Goal: Task Accomplishment & Management: Manage account settings

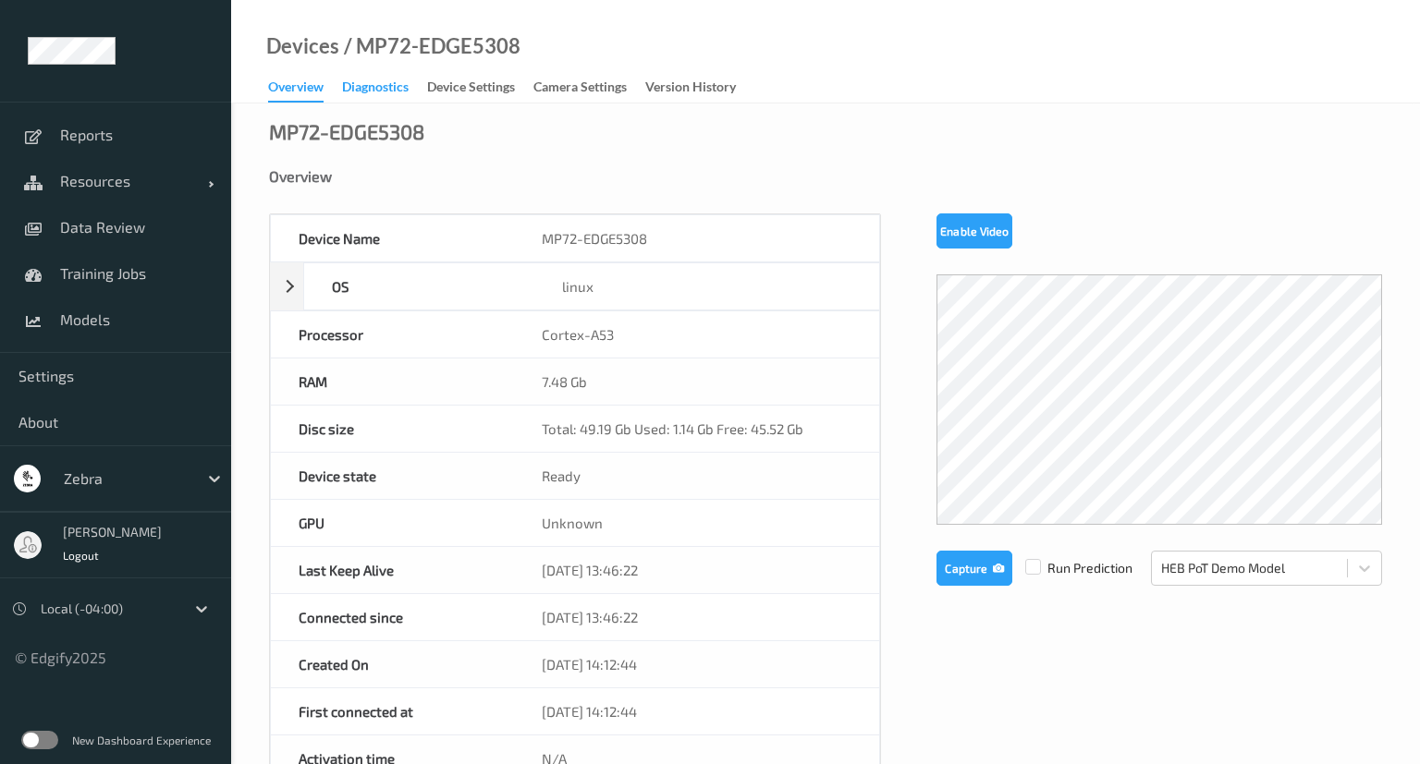
click at [383, 96] on div "Diagnostics" at bounding box center [375, 89] width 67 height 23
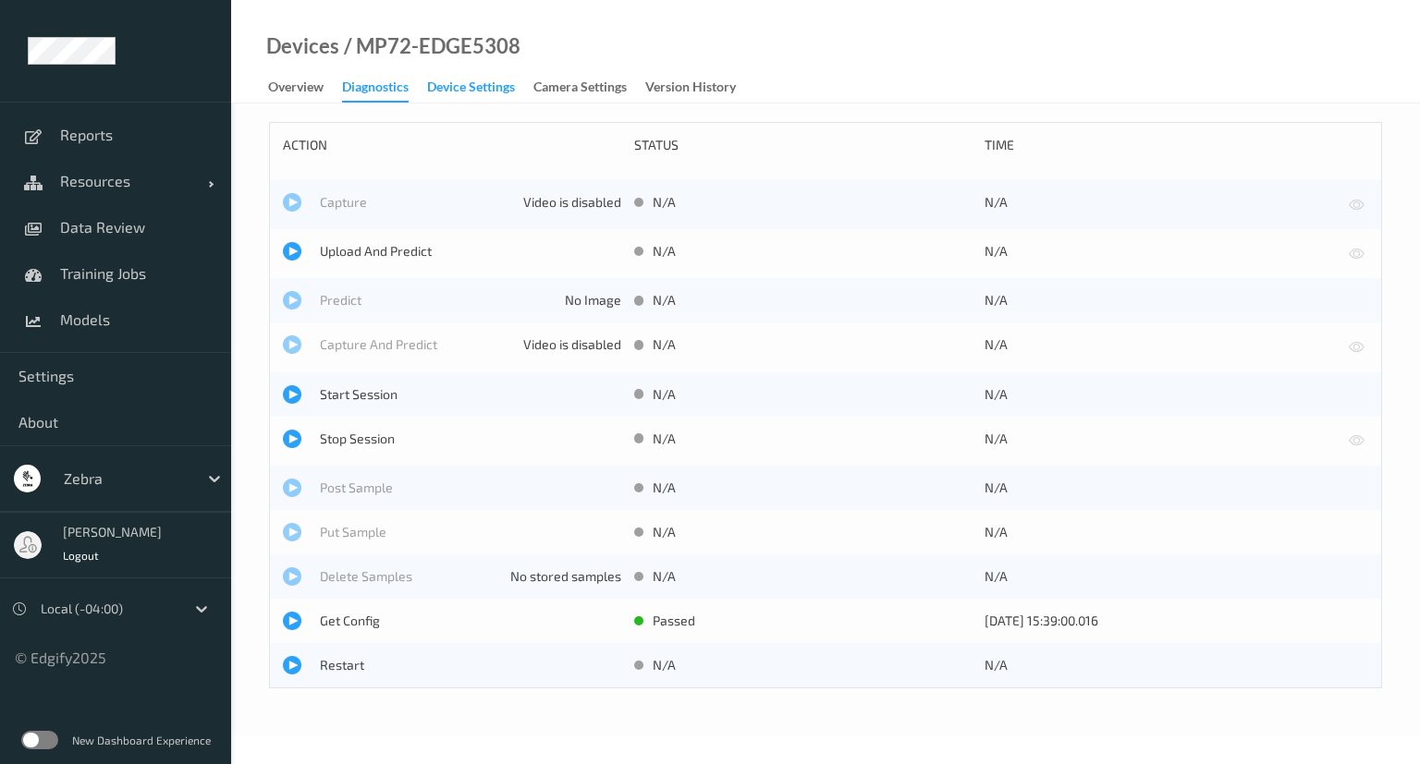
click at [471, 80] on div "Device Settings" at bounding box center [471, 89] width 88 height 23
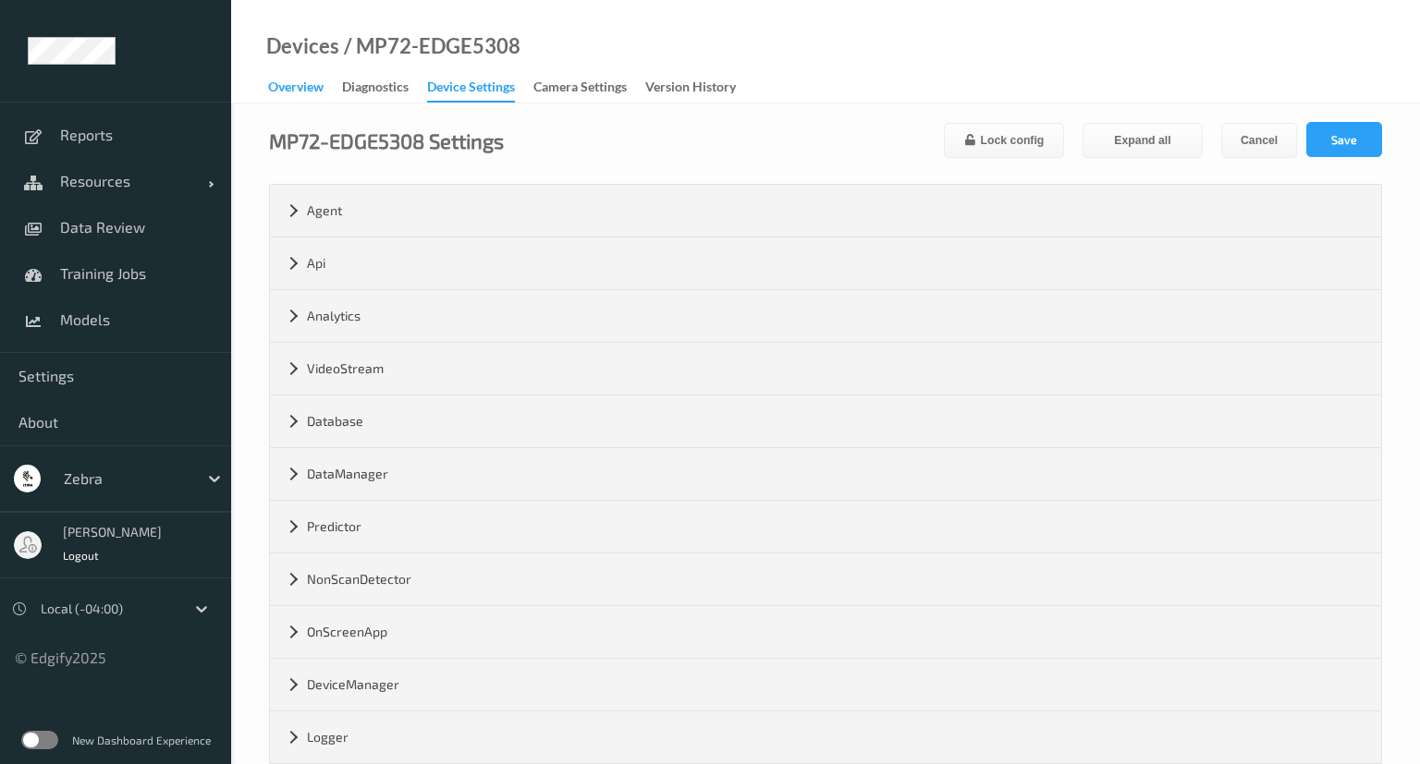
click at [320, 94] on div "Overview" at bounding box center [295, 89] width 55 height 23
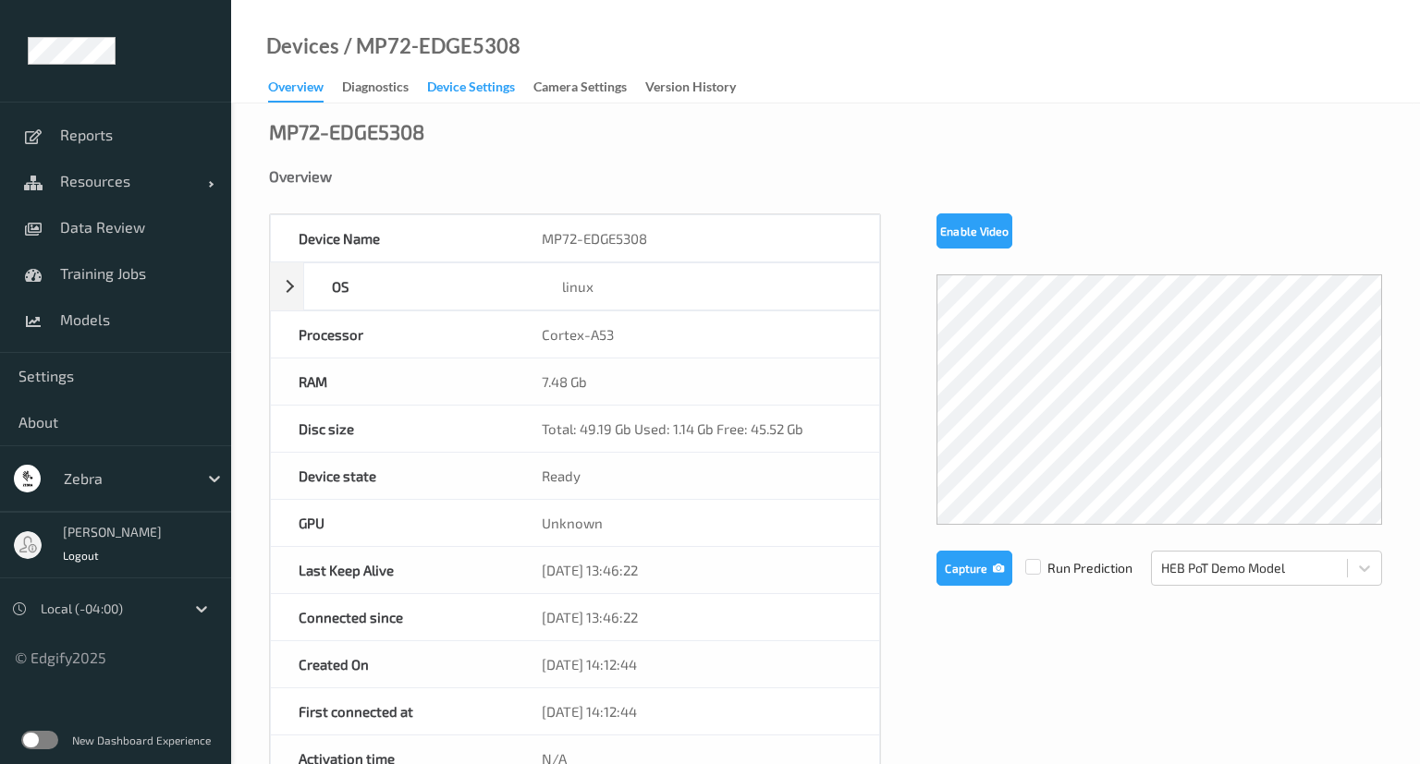
click at [481, 79] on div "Device Settings" at bounding box center [471, 89] width 88 height 23
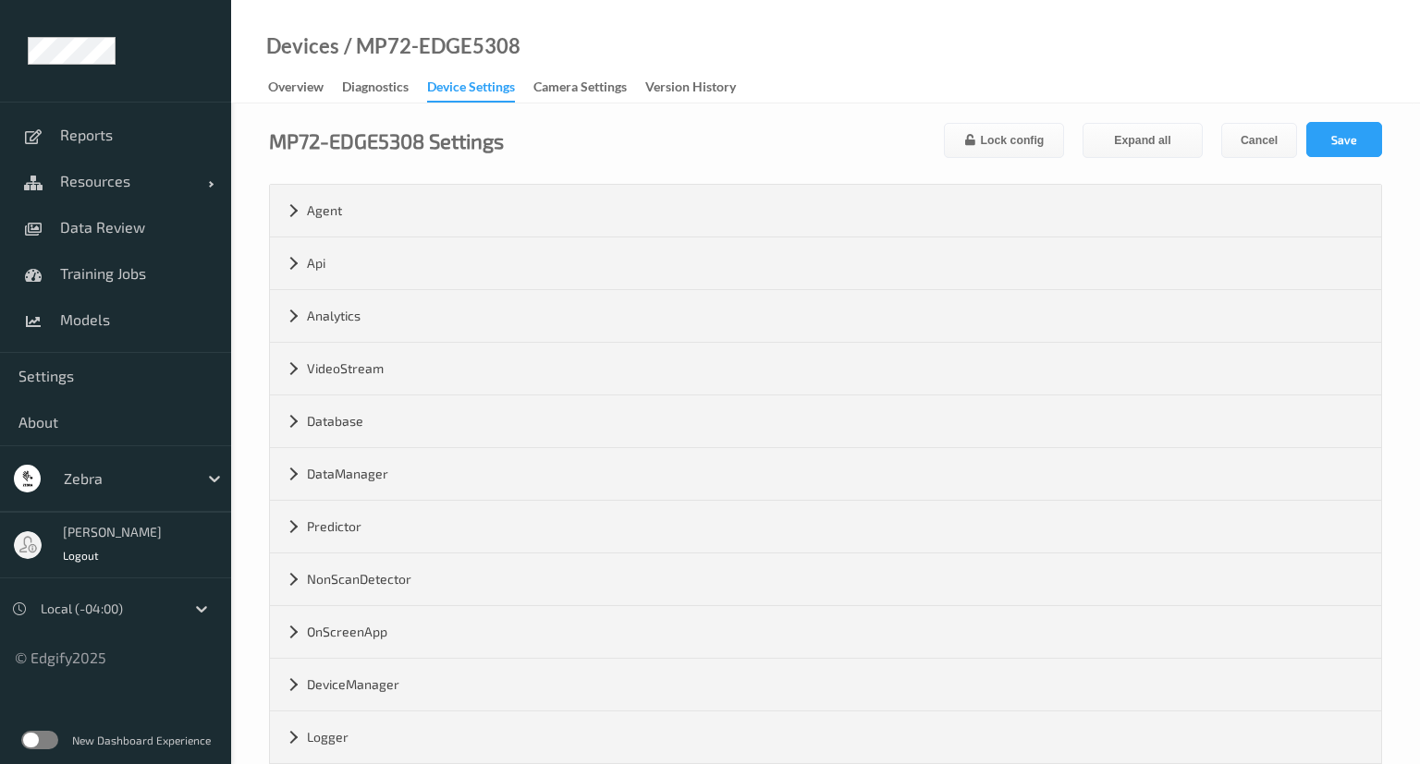
scroll to position [297, 0]
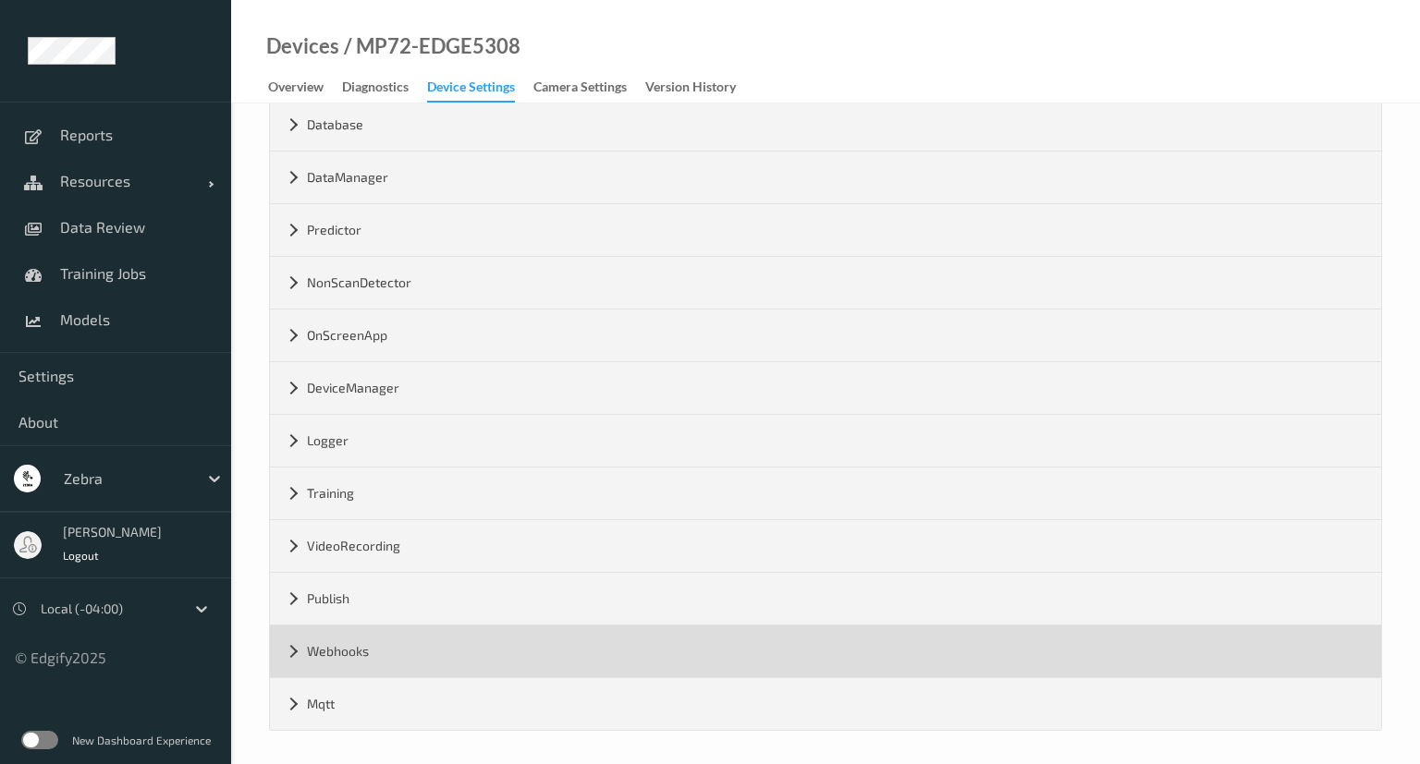
click at [374, 653] on div "Webhooks" at bounding box center [825, 652] width 1111 height 52
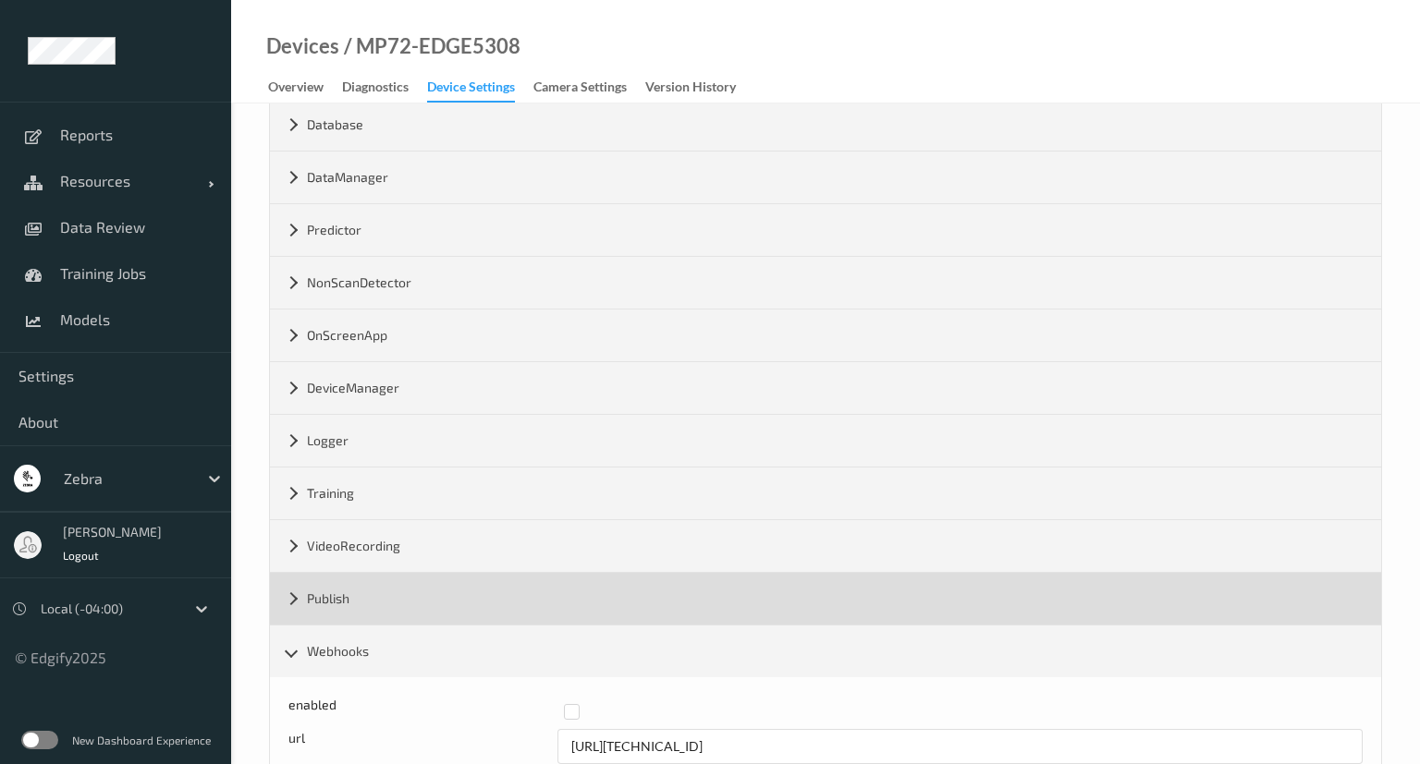
scroll to position [402, 0]
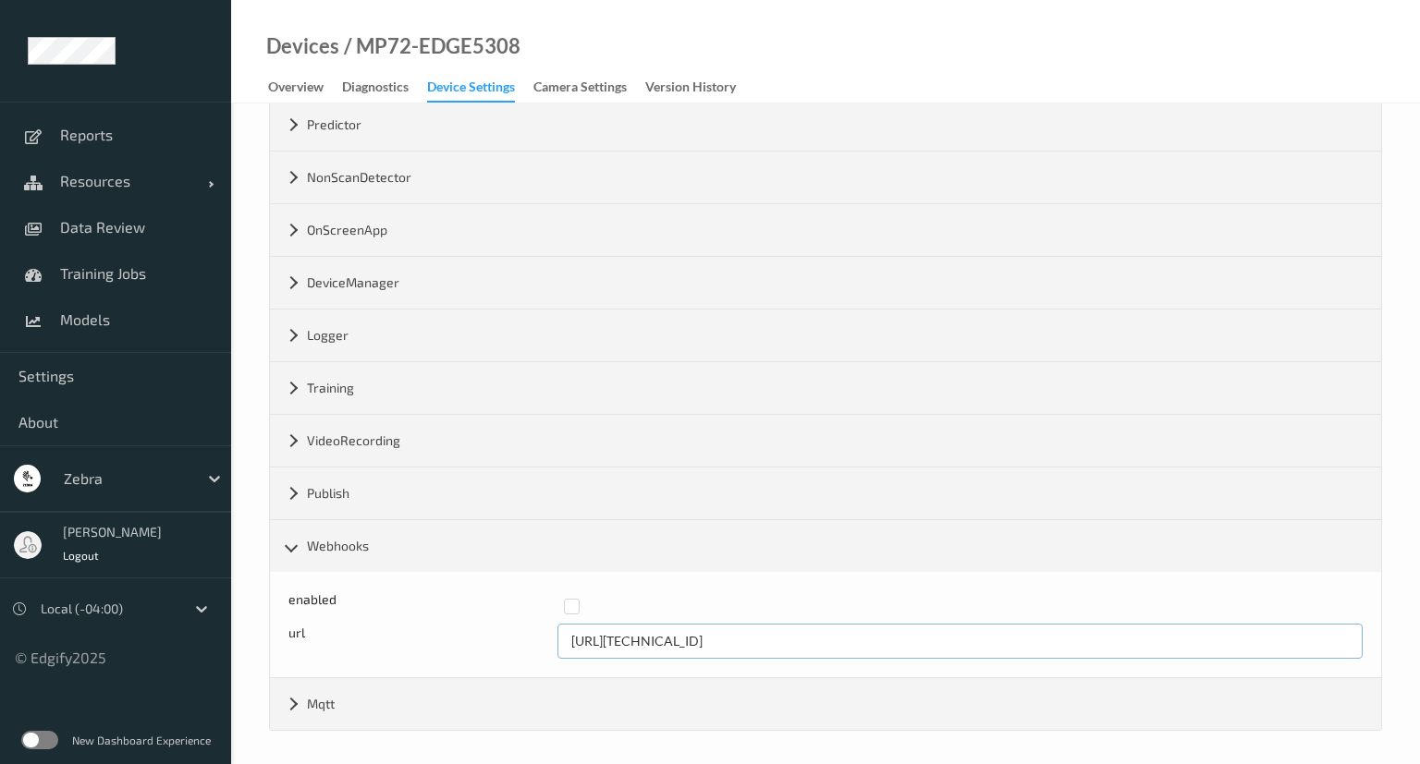
click at [716, 637] on input "[URL][TECHNICAL_ID]" at bounding box center [960, 641] width 806 height 35
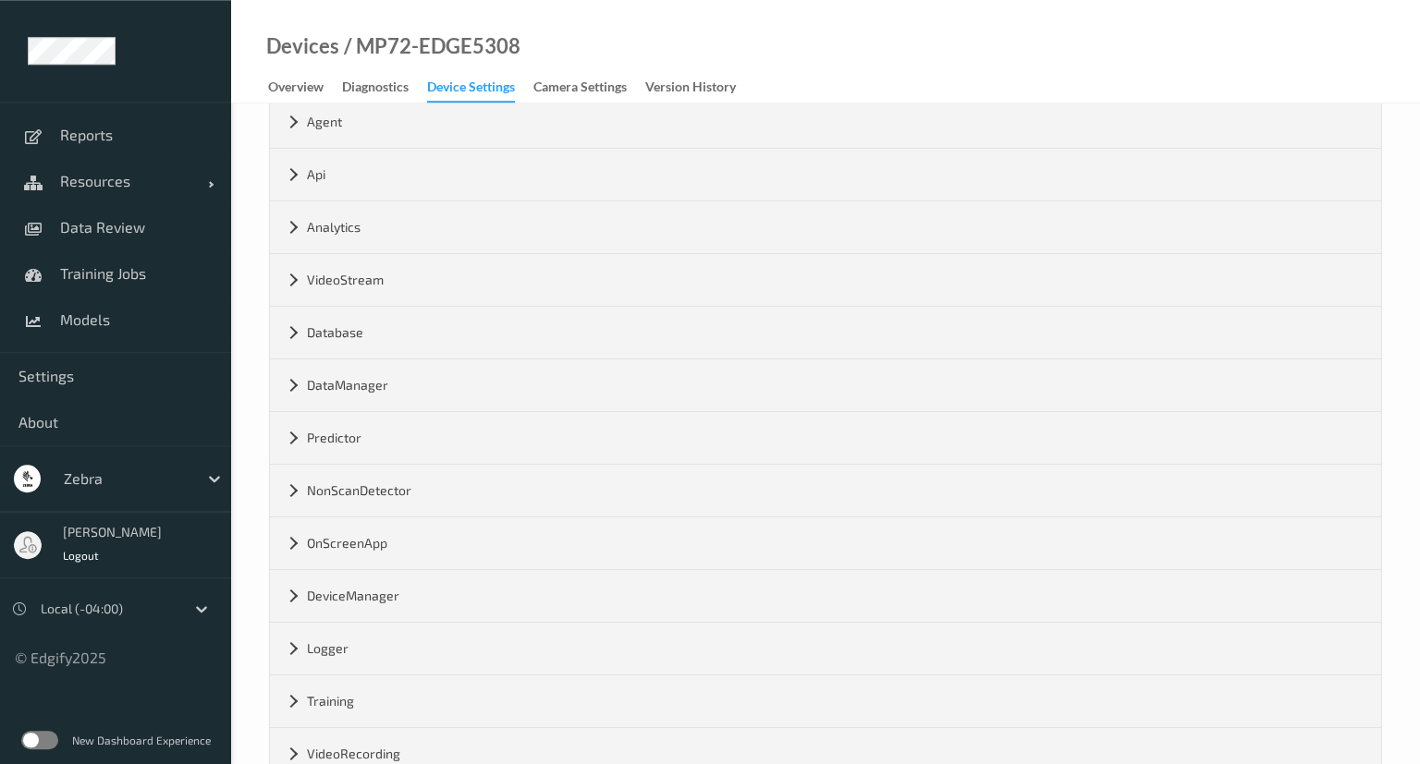
scroll to position [0, 0]
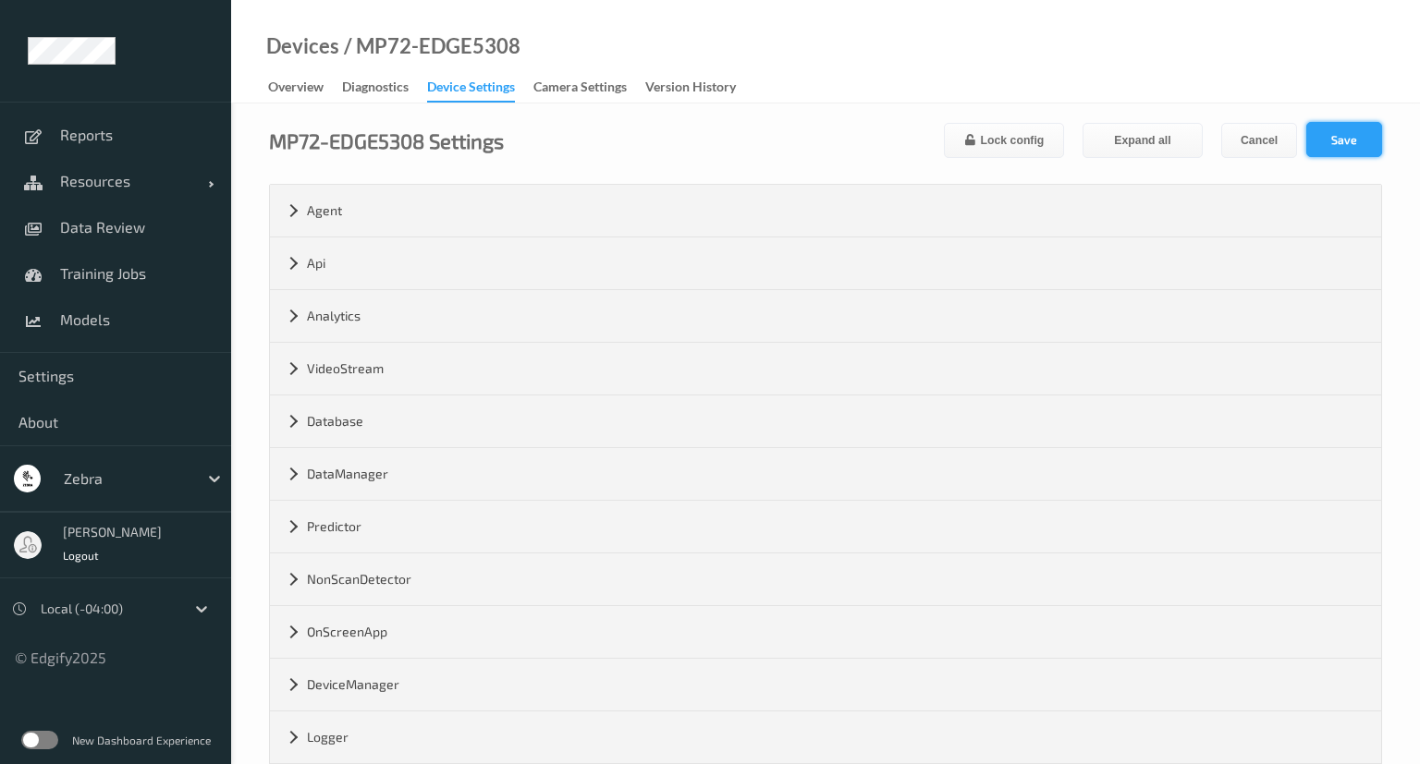
type input "http://192.168.8.244:8090"
click at [1335, 135] on button "Save" at bounding box center [1344, 139] width 76 height 35
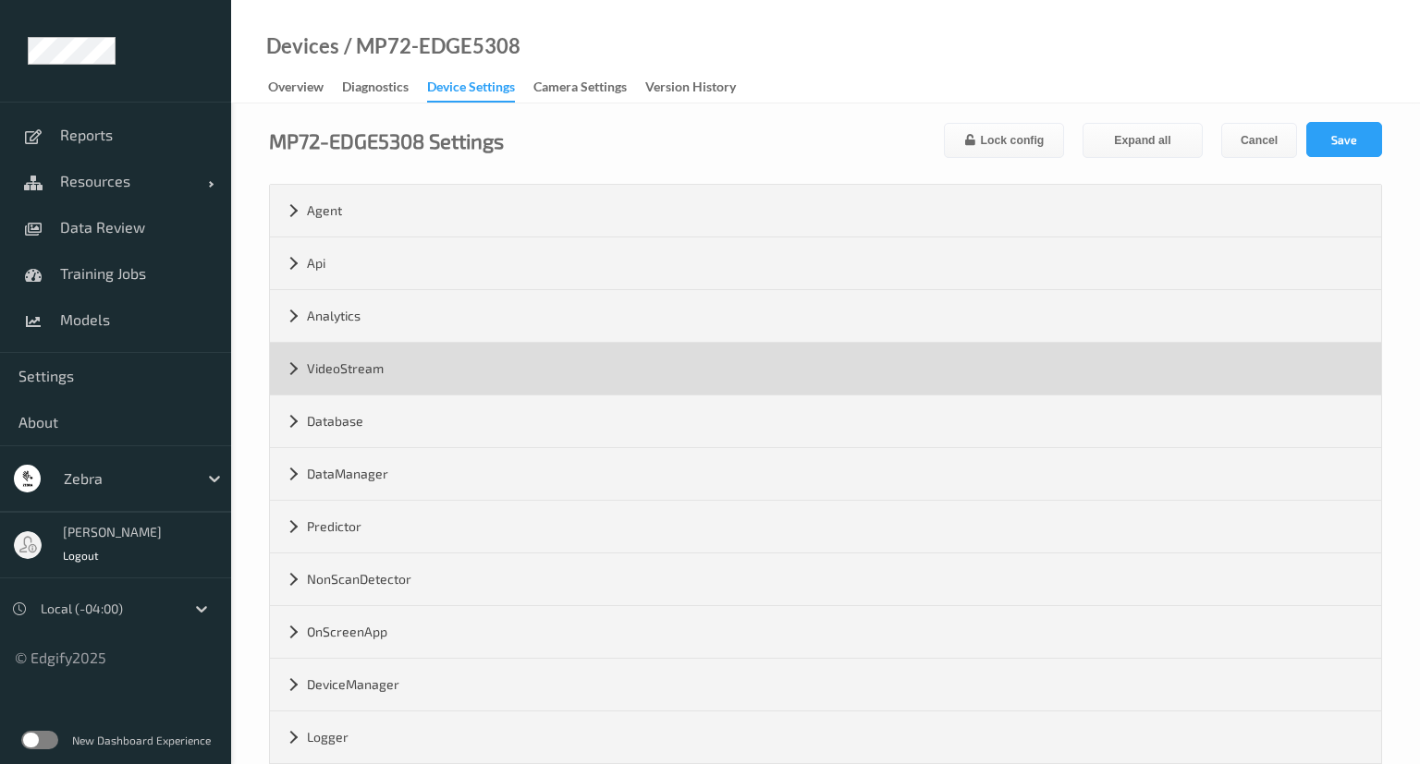
scroll to position [297, 0]
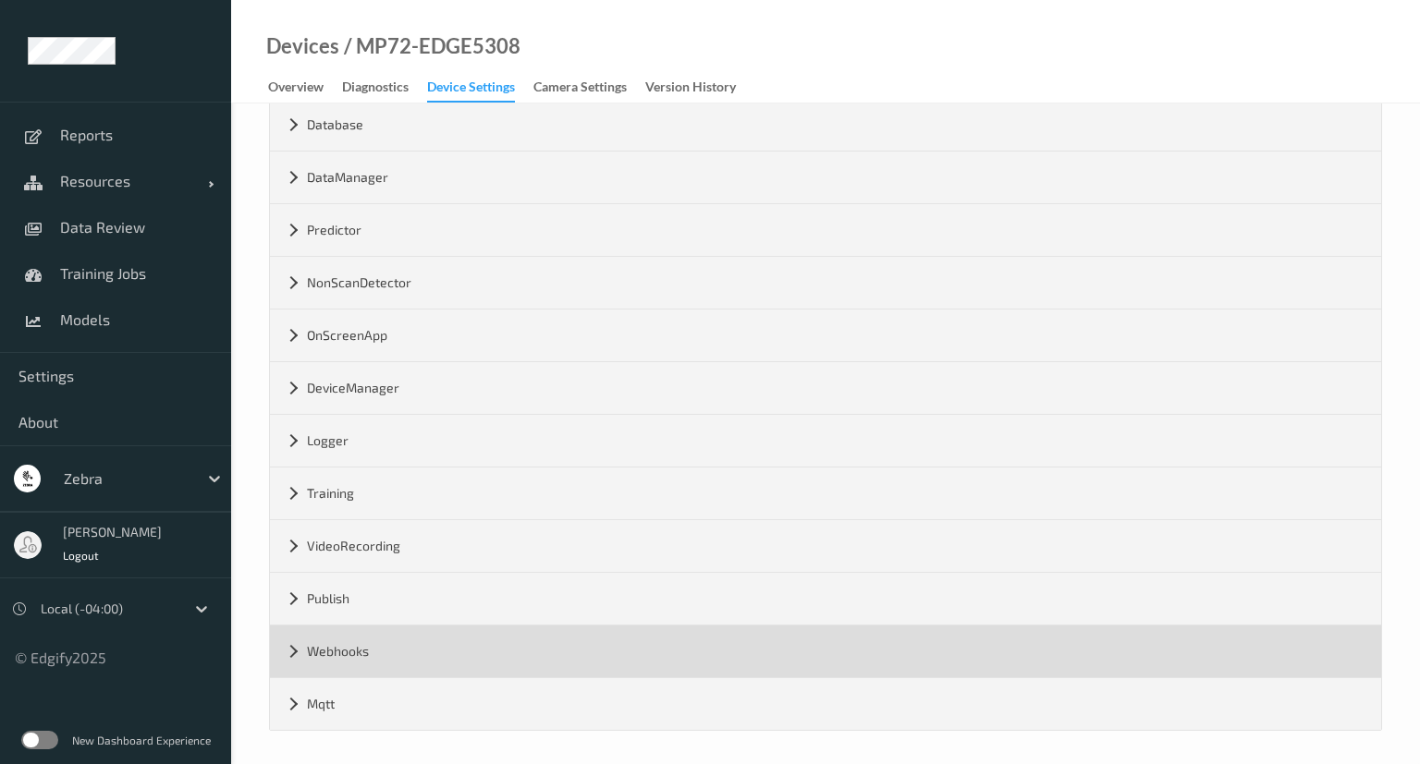
click at [301, 645] on div "Webhooks" at bounding box center [825, 652] width 1111 height 52
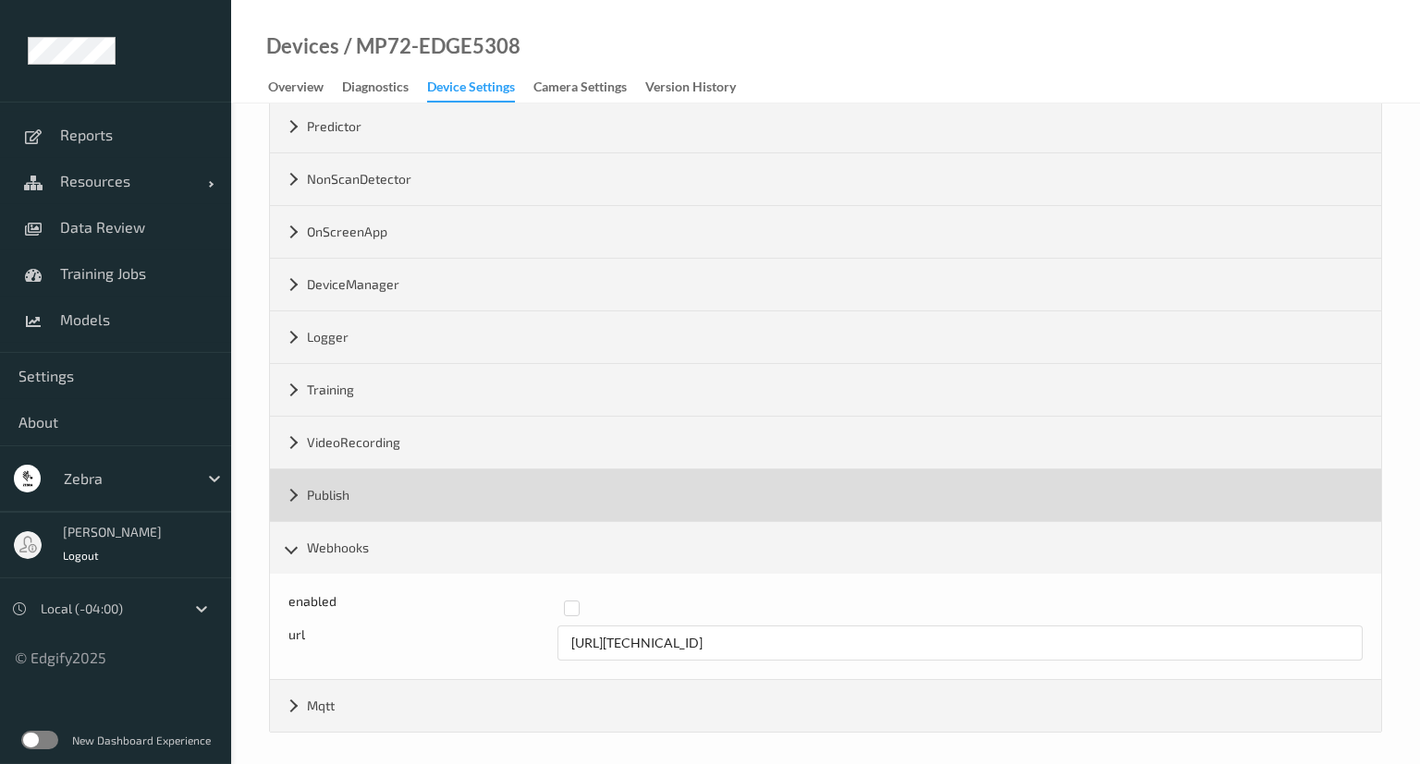
scroll to position [402, 0]
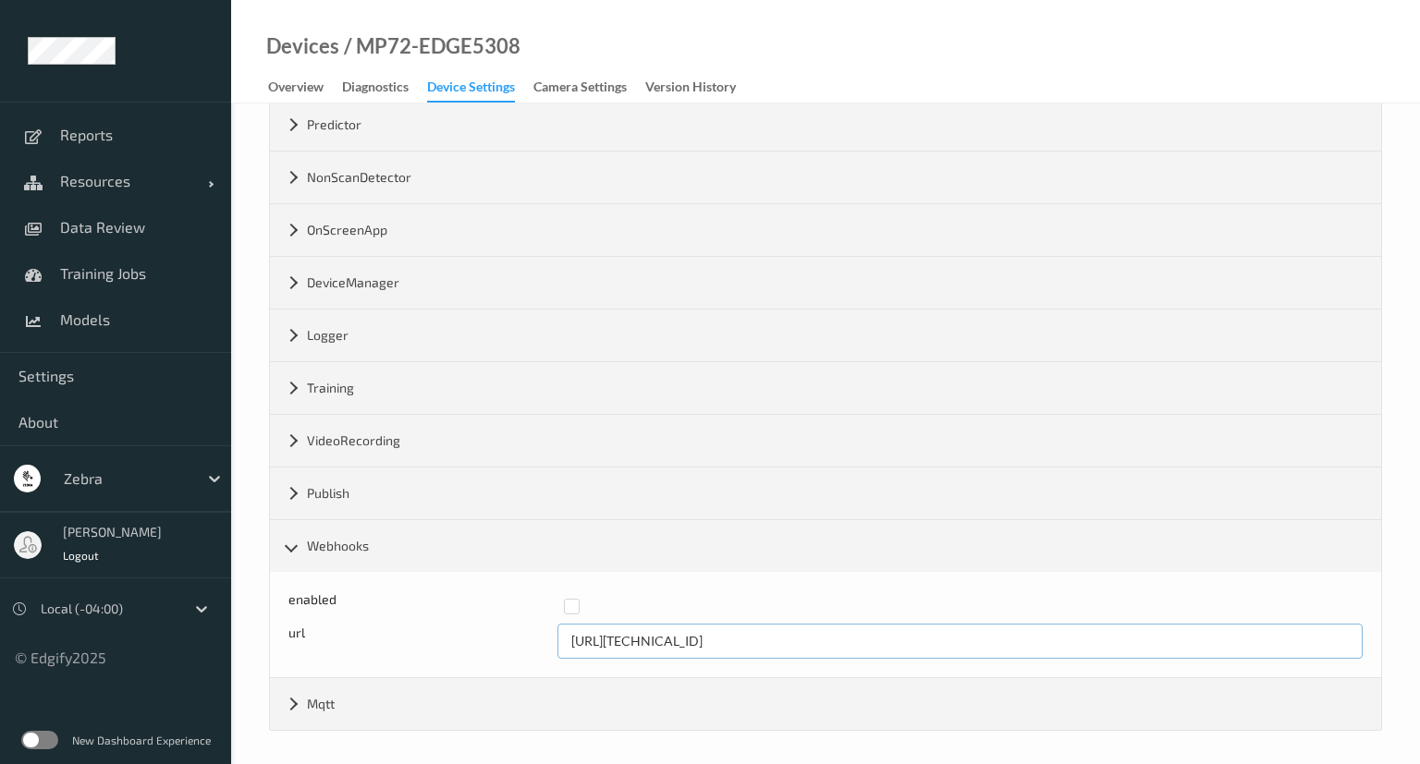
click at [716, 631] on input "http://192.168.8.244:8090" at bounding box center [960, 641] width 806 height 35
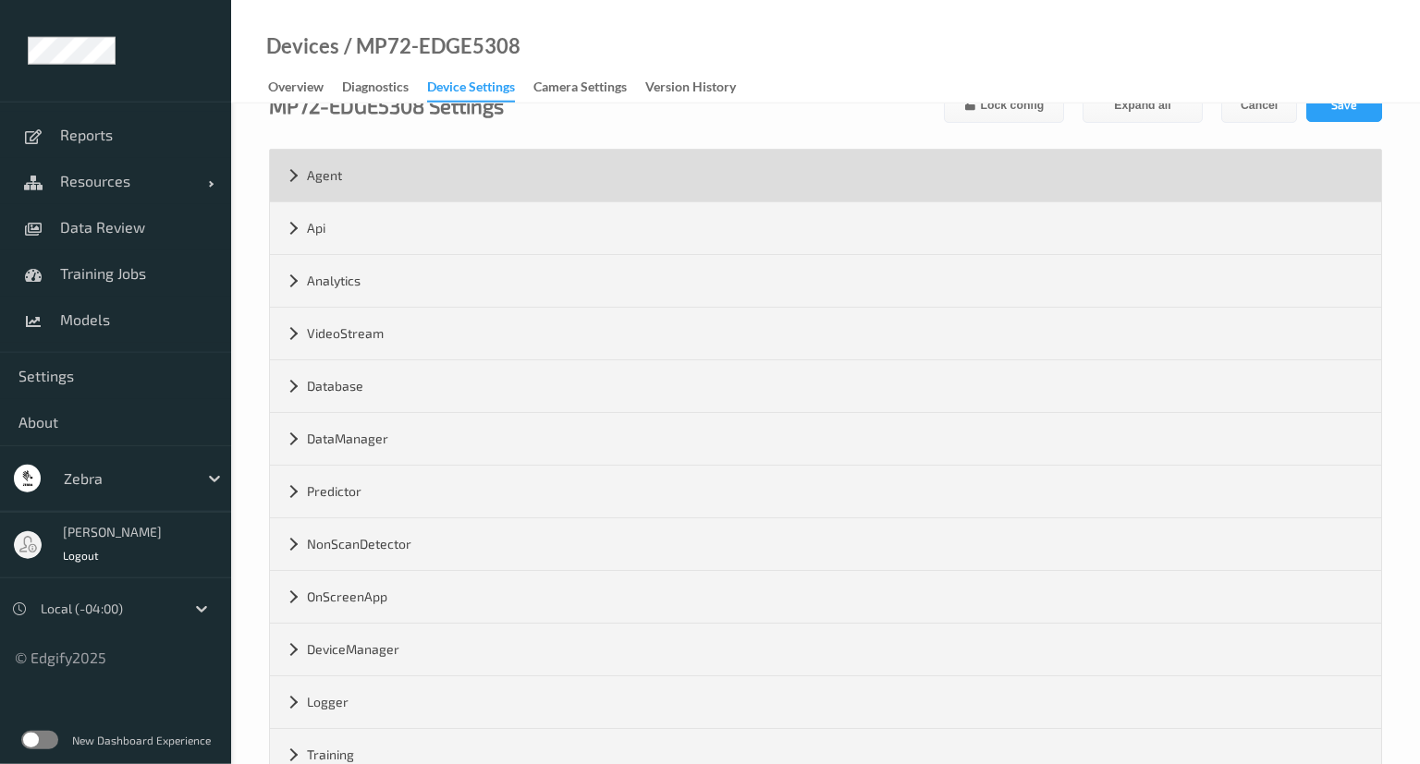
scroll to position [11, 0]
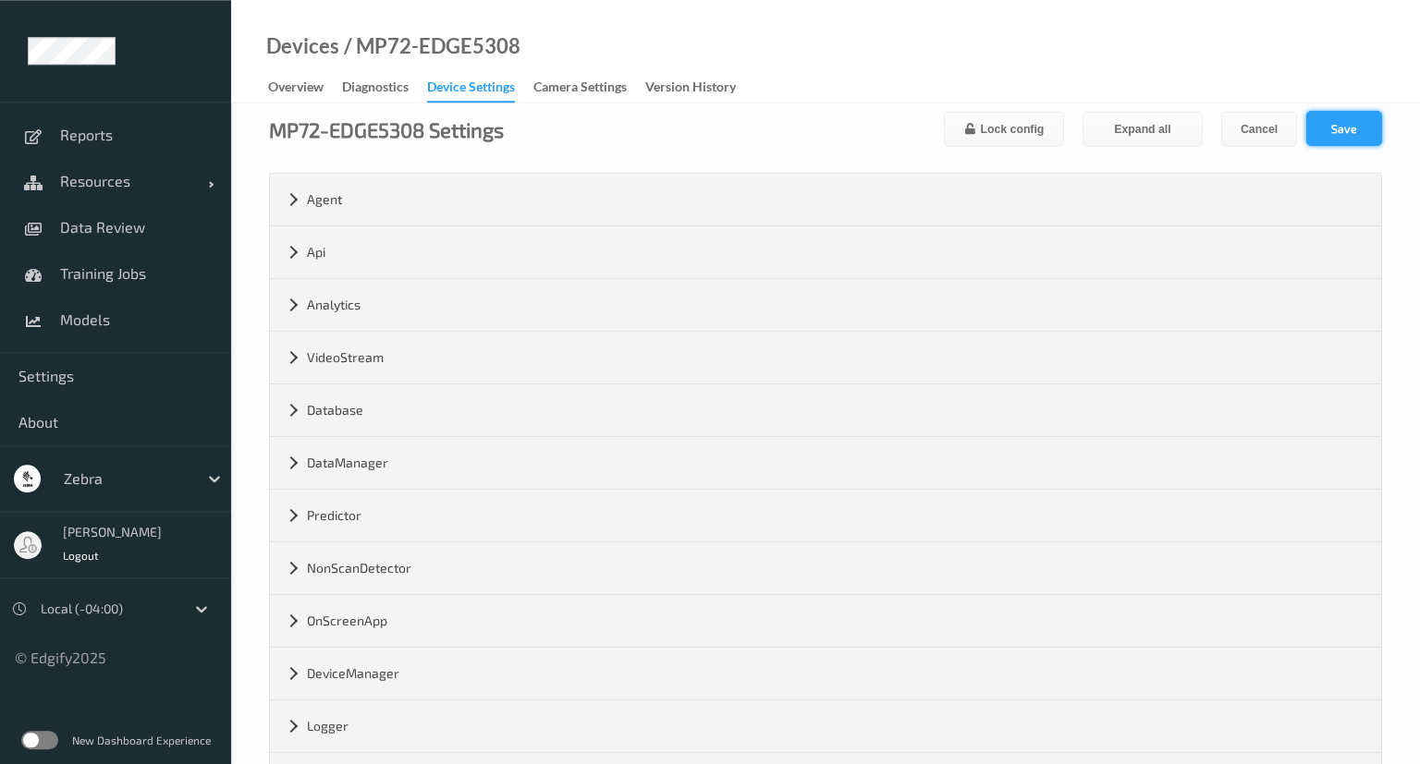
type input "[URL][TECHNICAL_ID]"
click at [1351, 114] on button "Save" at bounding box center [1344, 128] width 76 height 35
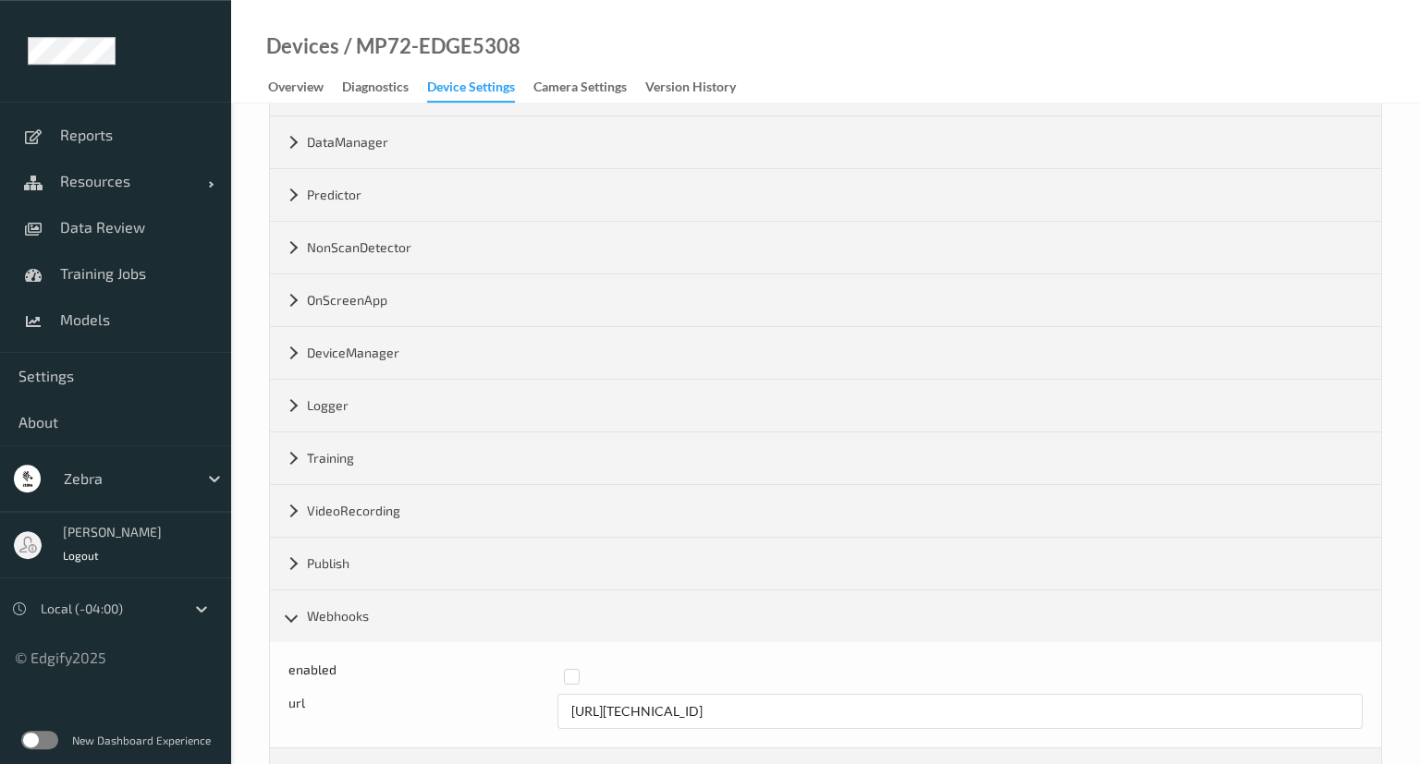
scroll to position [0, 0]
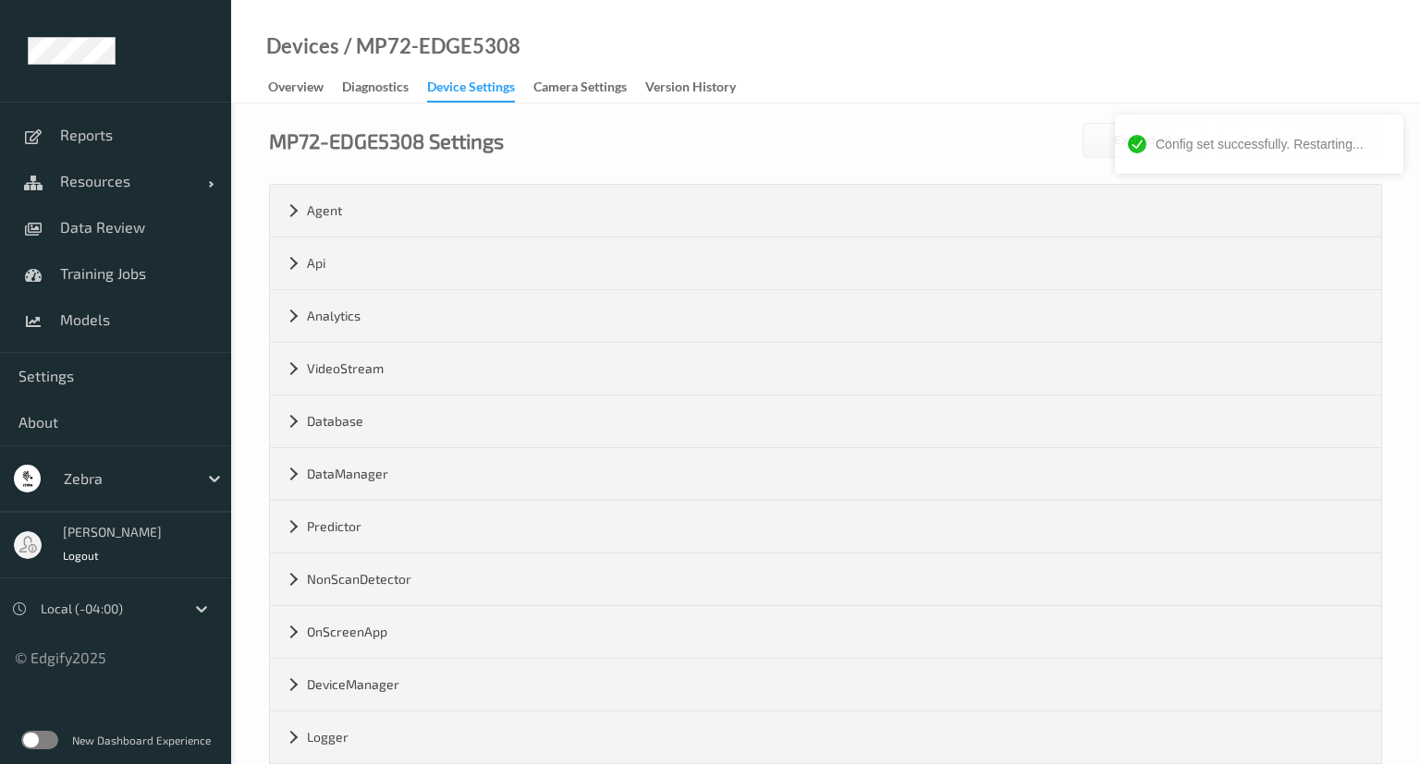
type input "[URL][TECHNICAL_ID]"
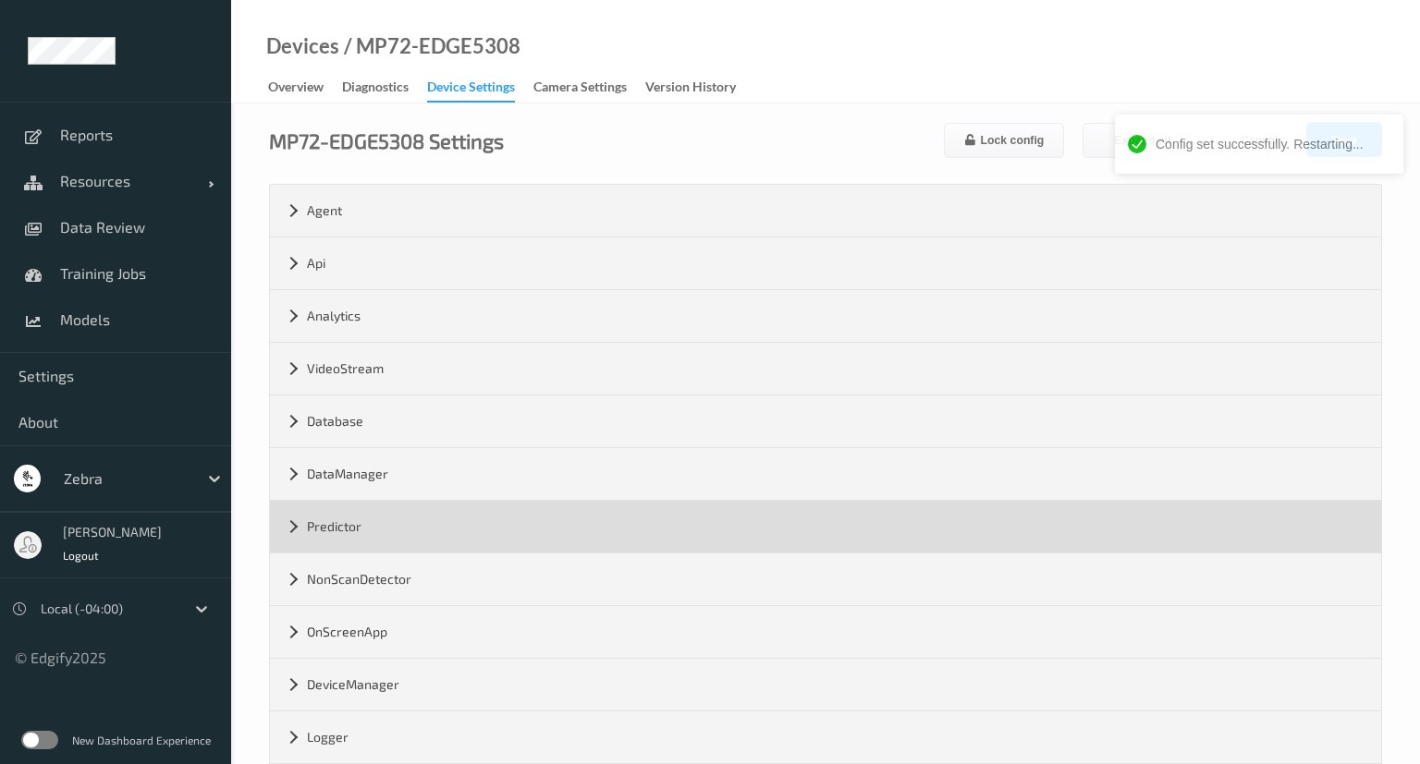
scroll to position [297, 0]
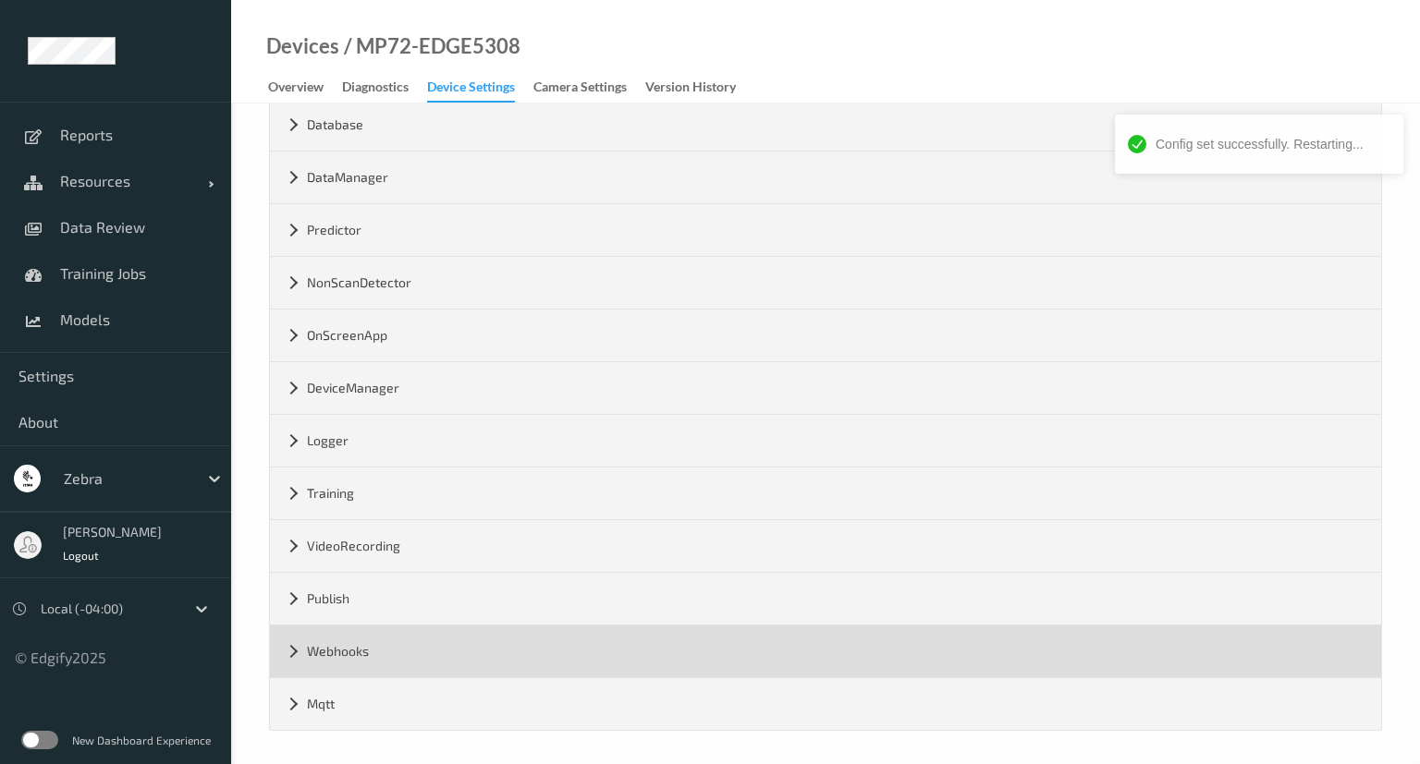
click at [293, 656] on div "Webhooks" at bounding box center [825, 652] width 1111 height 52
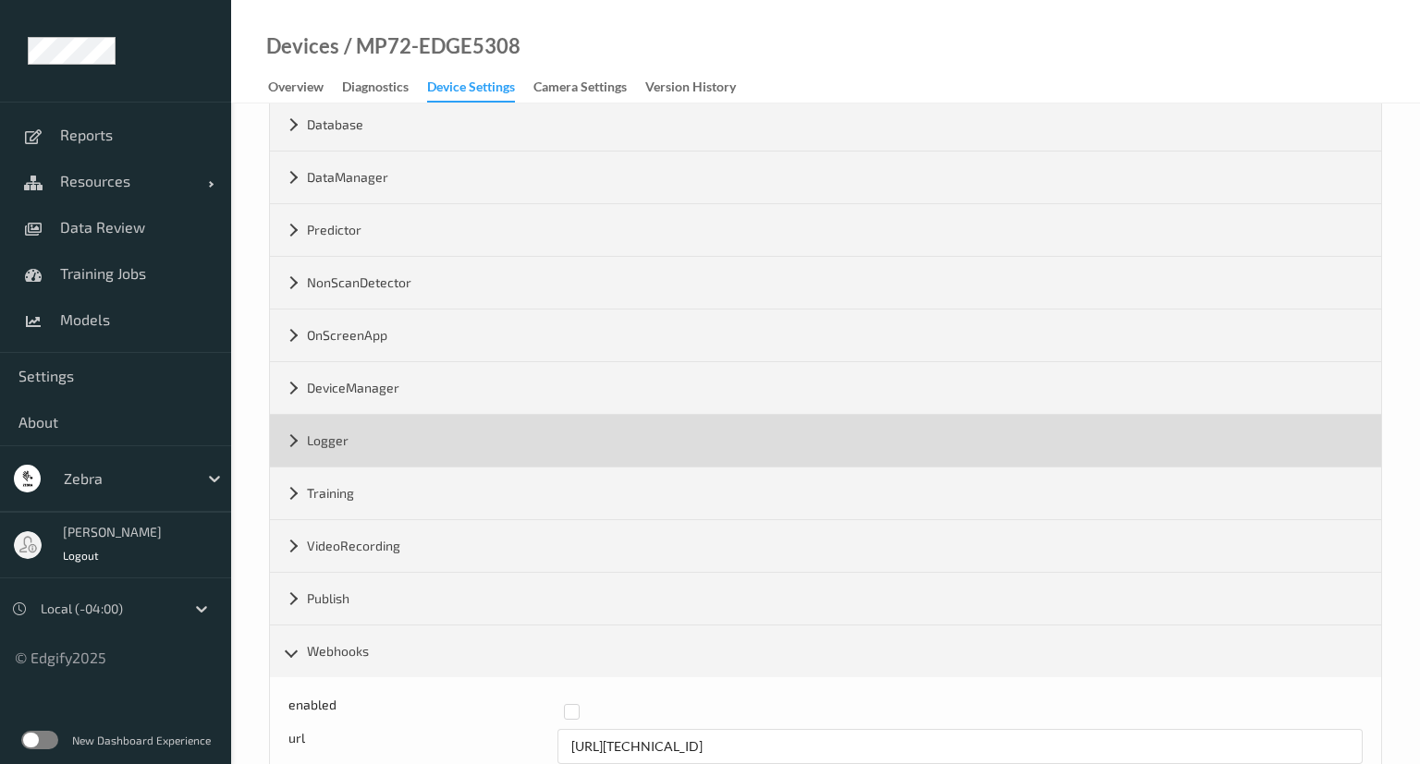
scroll to position [402, 0]
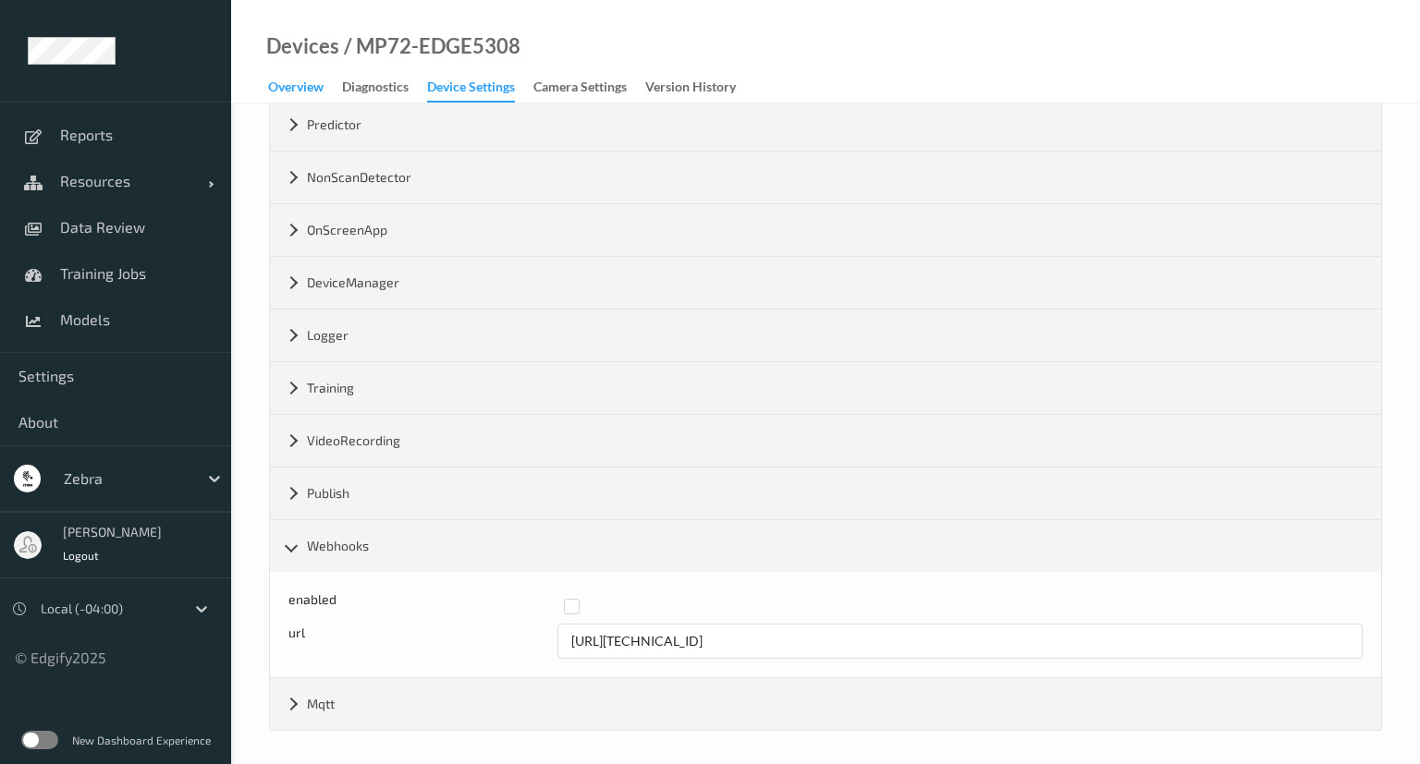
click at [320, 85] on div "Overview" at bounding box center [295, 89] width 55 height 23
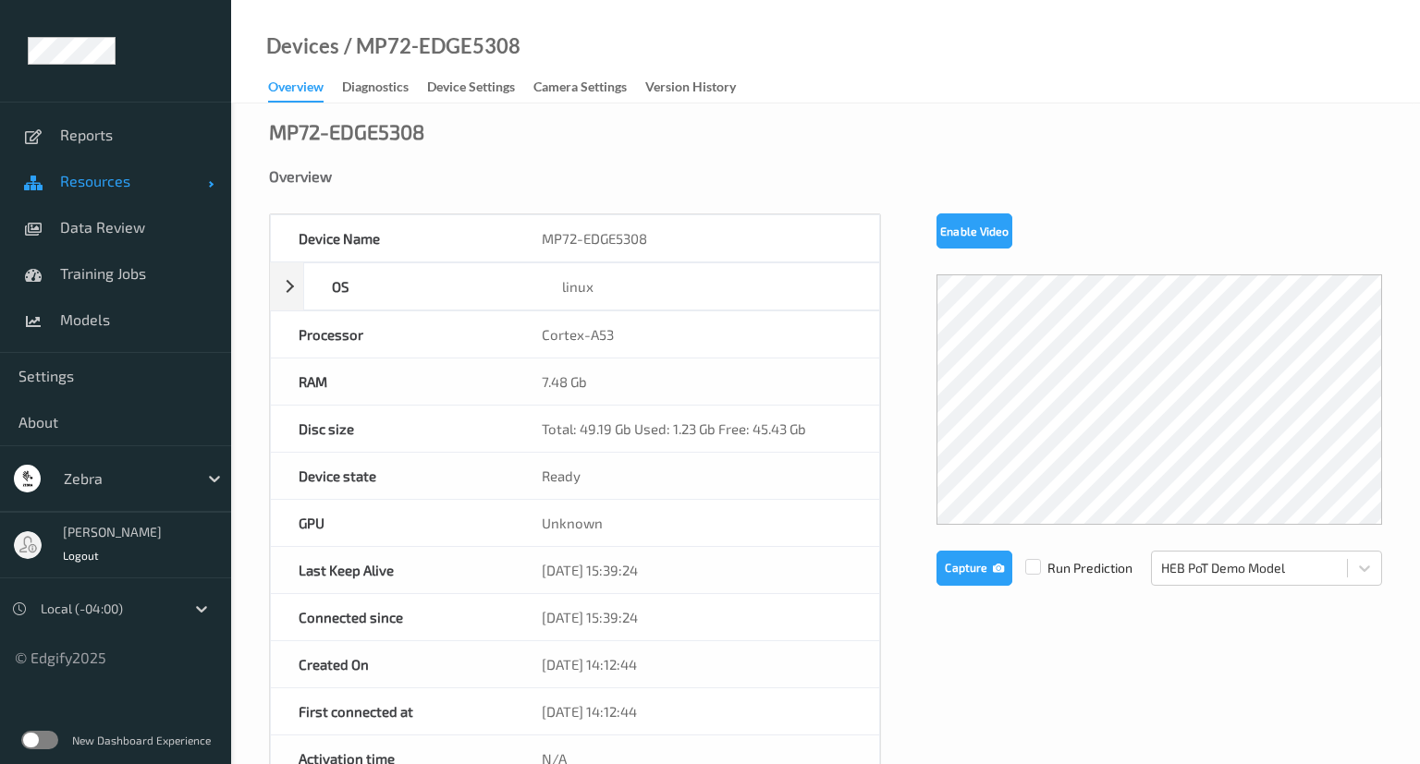
click at [144, 179] on span "Resources" at bounding box center [134, 181] width 148 height 18
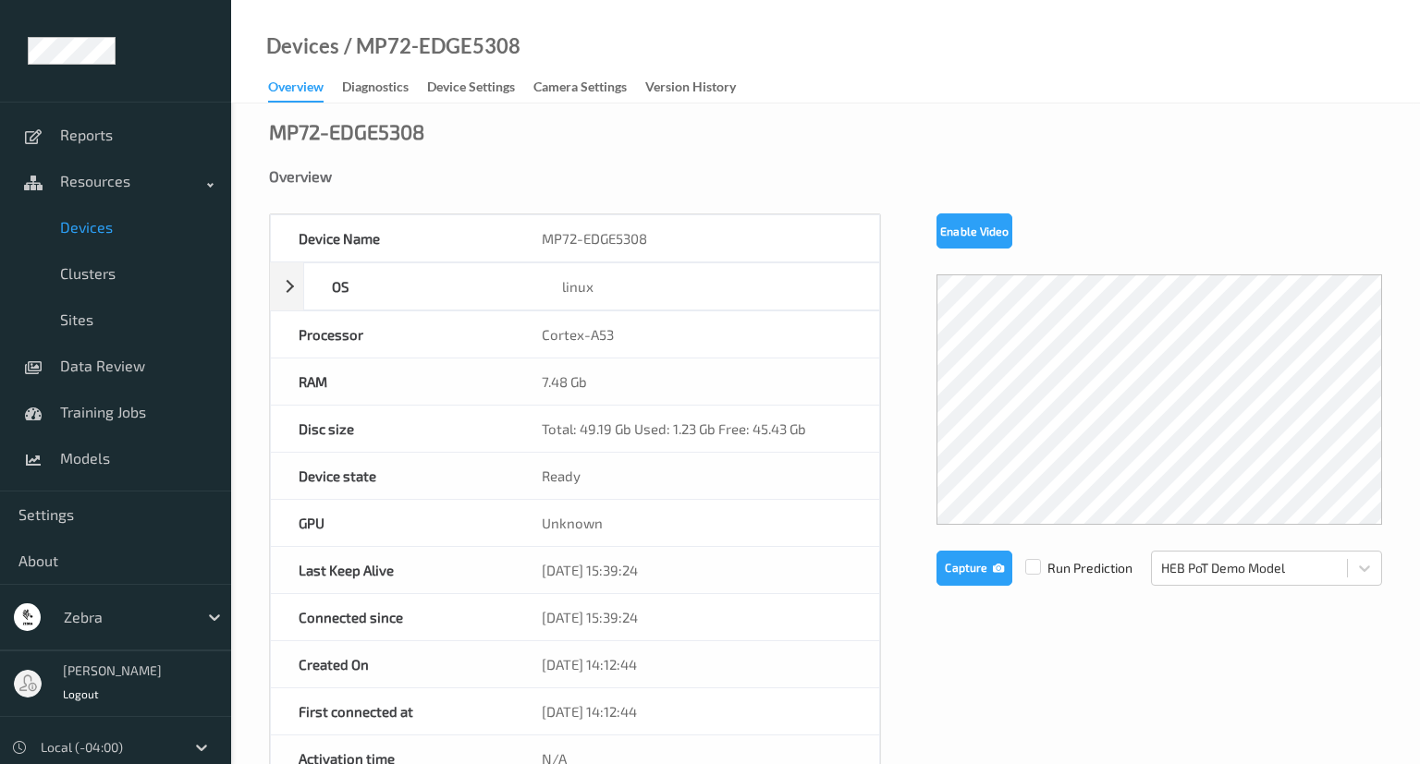
click at [118, 232] on span "Devices" at bounding box center [136, 227] width 153 height 18
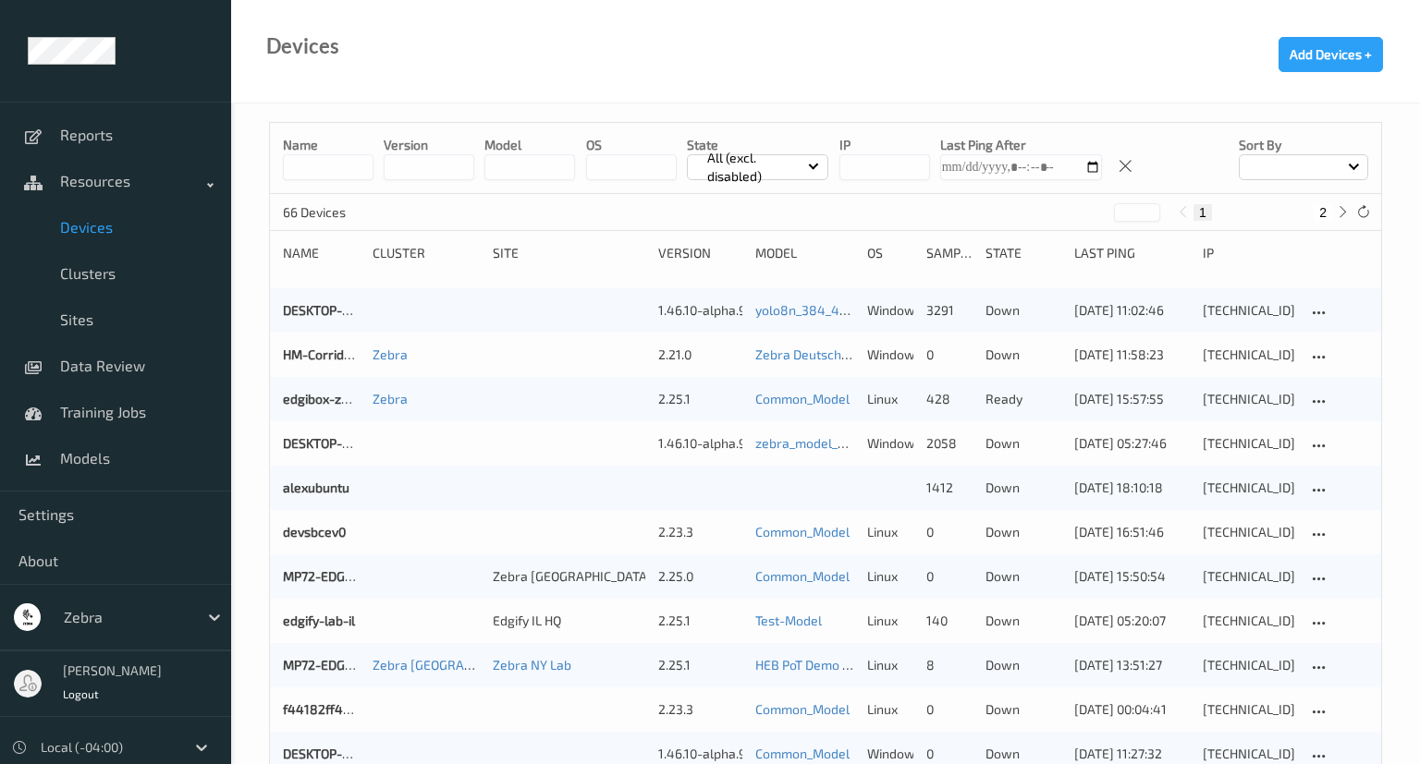
click at [350, 174] on input at bounding box center [328, 167] width 91 height 26
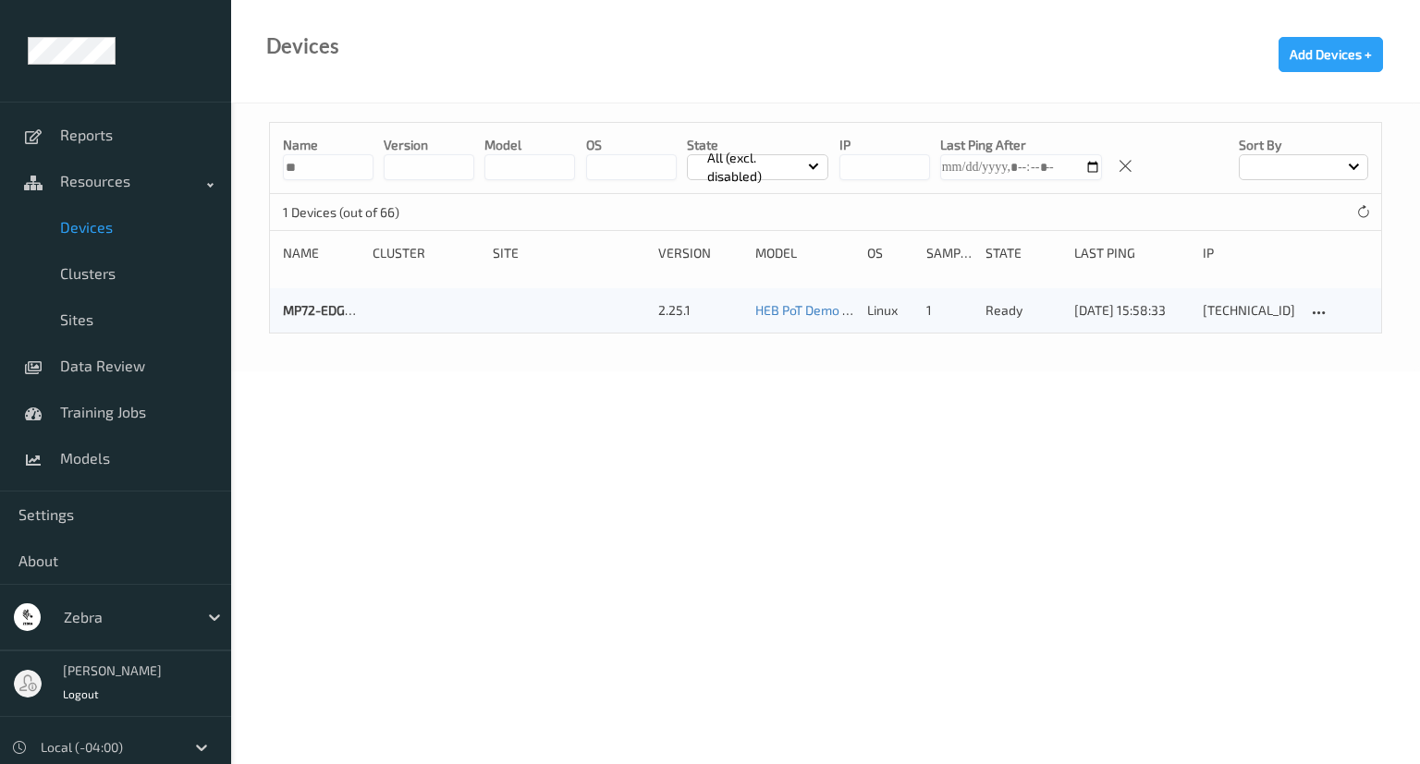
type input "**"
click at [338, 319] on div "MP72-EDGE58e0" at bounding box center [321, 310] width 77 height 18
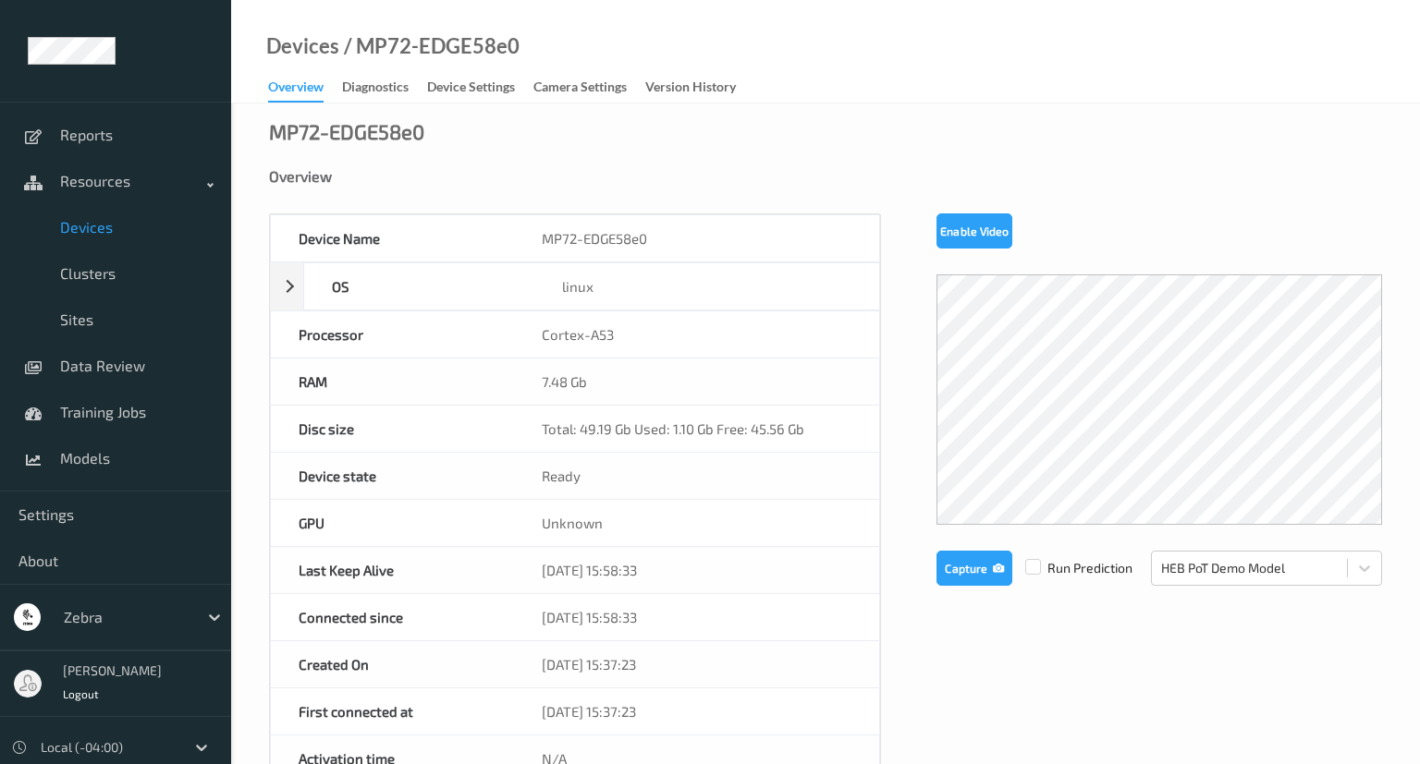
click at [491, 81] on div "Device Settings" at bounding box center [471, 89] width 88 height 23
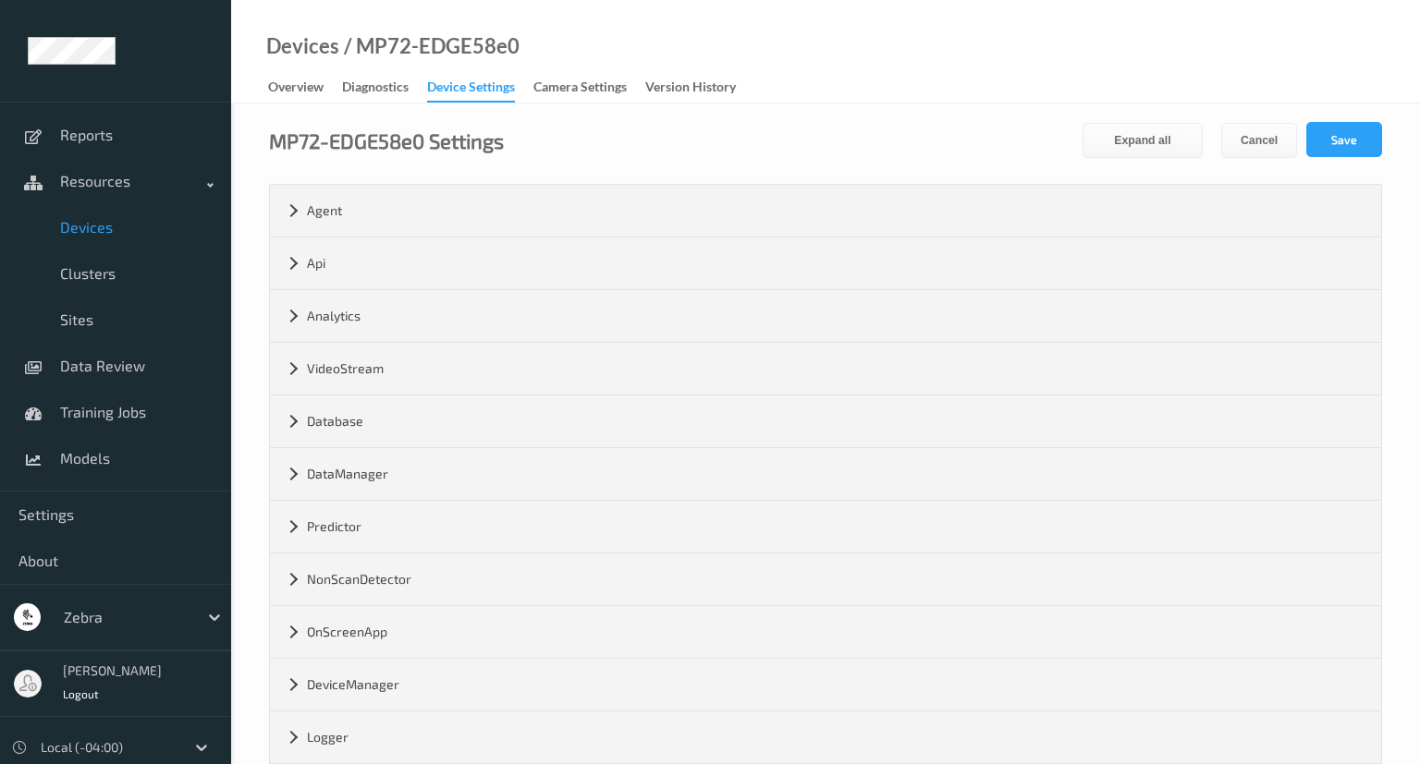
scroll to position [297, 0]
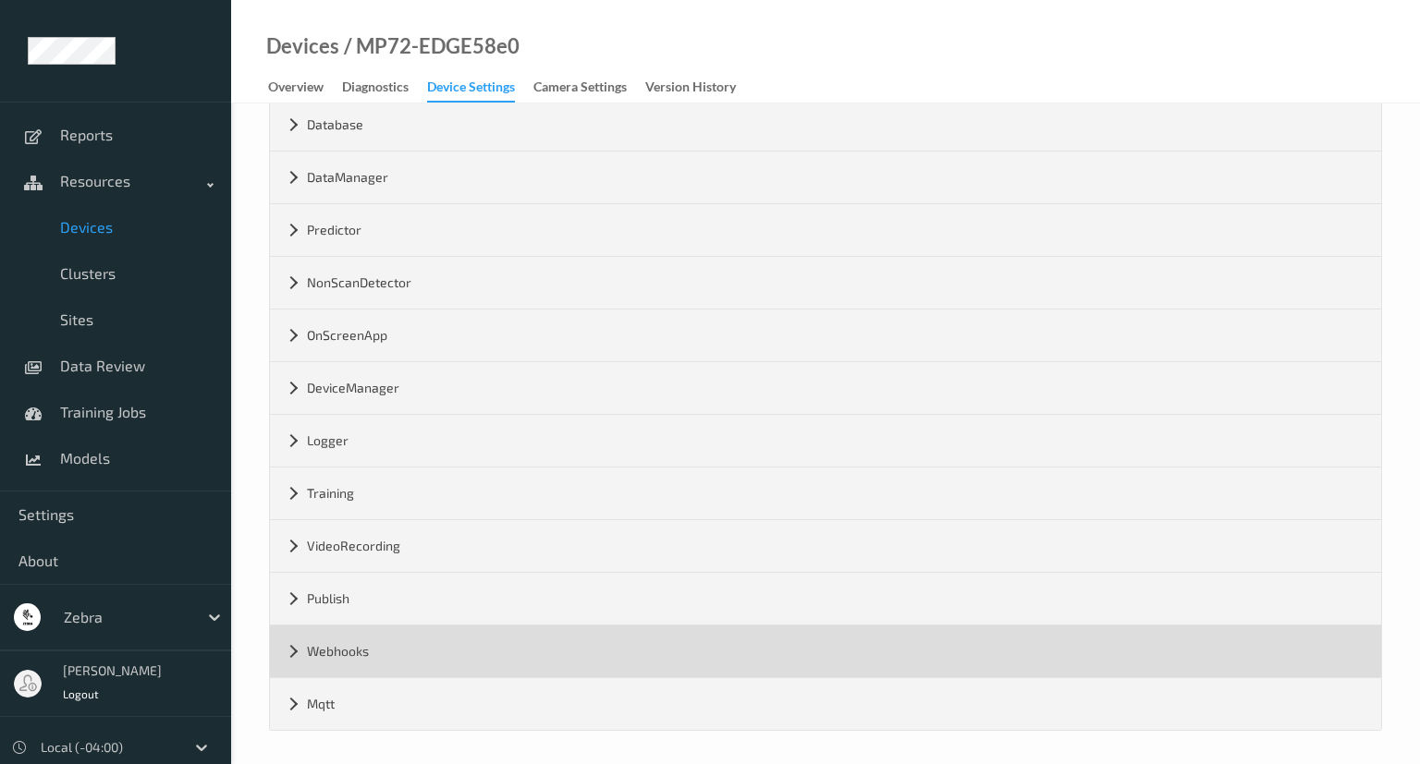
click at [294, 644] on div "Webhooks" at bounding box center [825, 652] width 1111 height 52
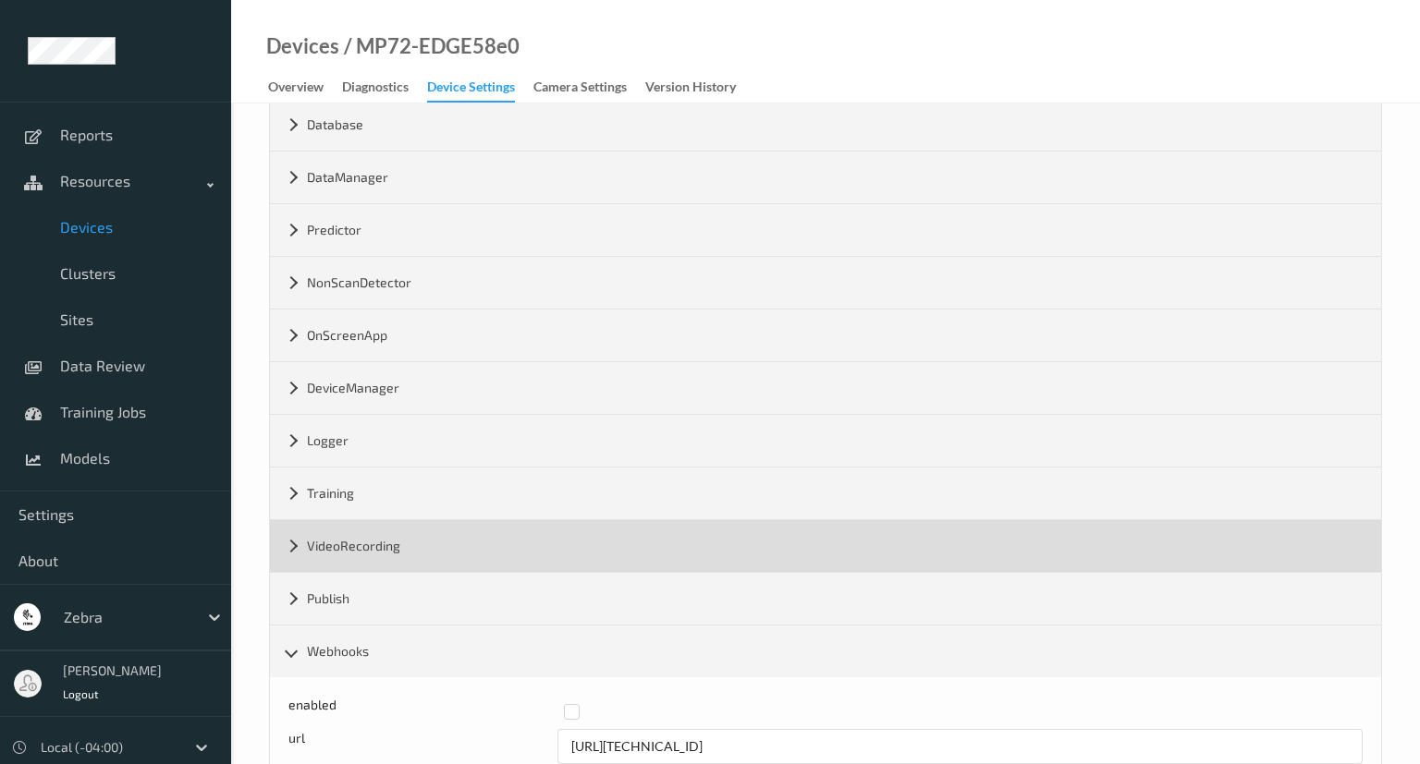
scroll to position [402, 0]
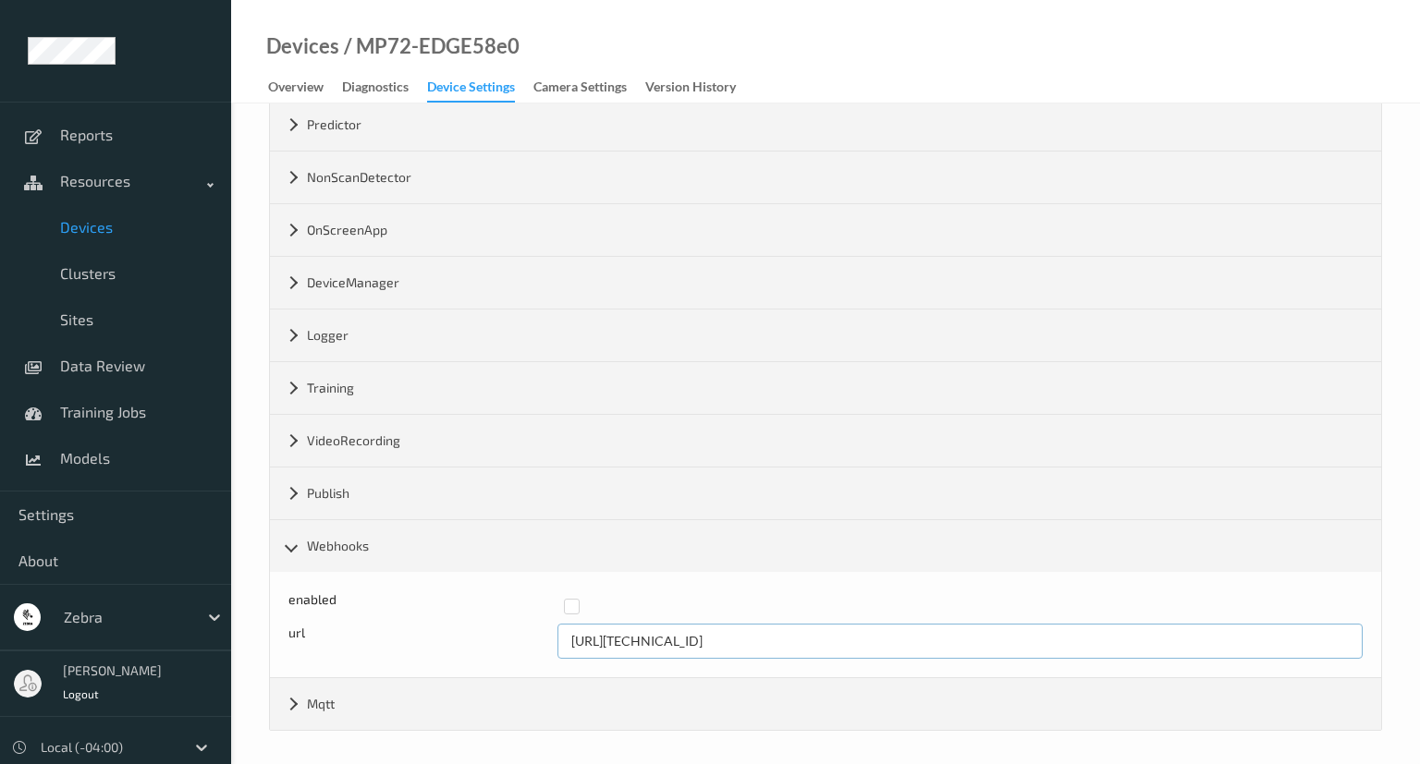
click at [666, 632] on input "http://192.168.0.110:8080" at bounding box center [960, 641] width 806 height 35
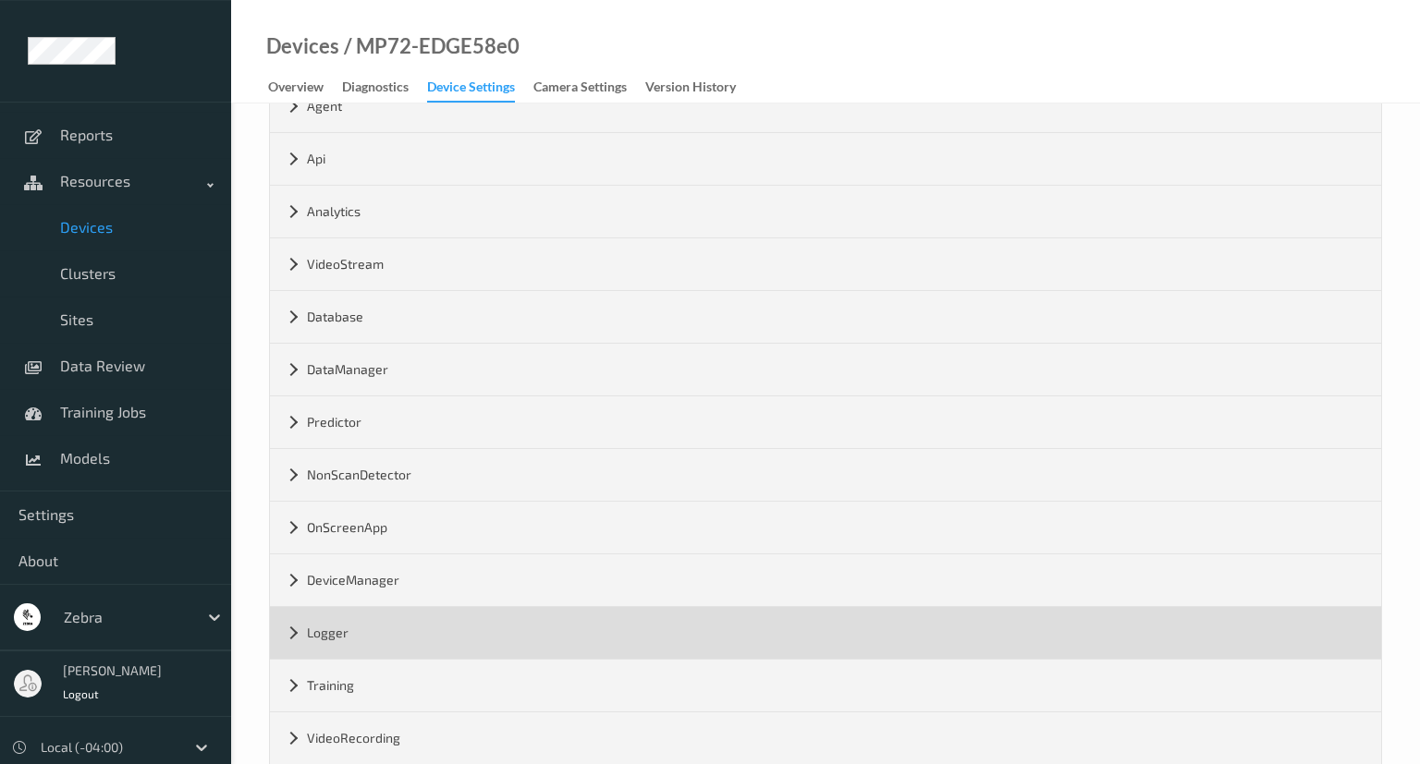
scroll to position [0, 0]
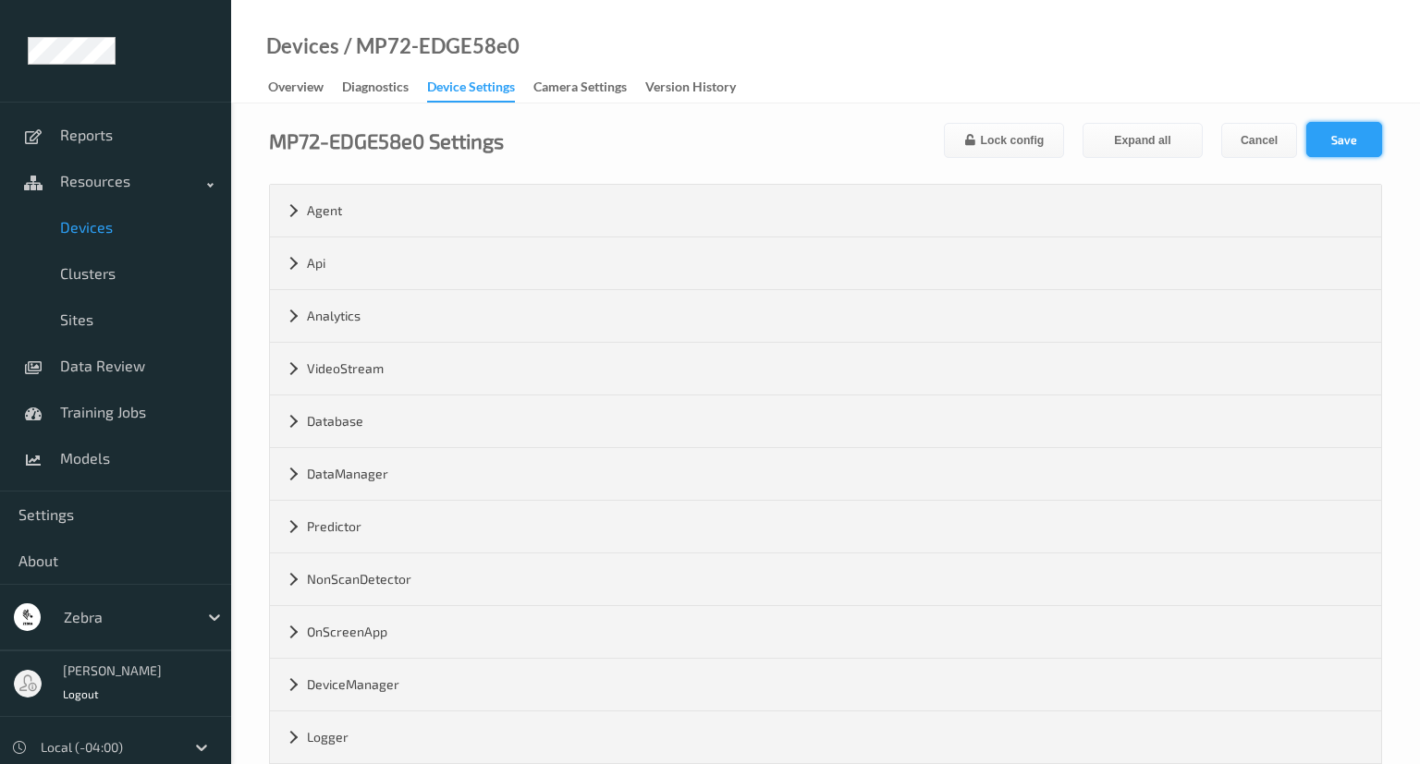
type input "[URL][TECHNICAL_ID]"
click at [1351, 130] on button "Save" at bounding box center [1344, 139] width 76 height 35
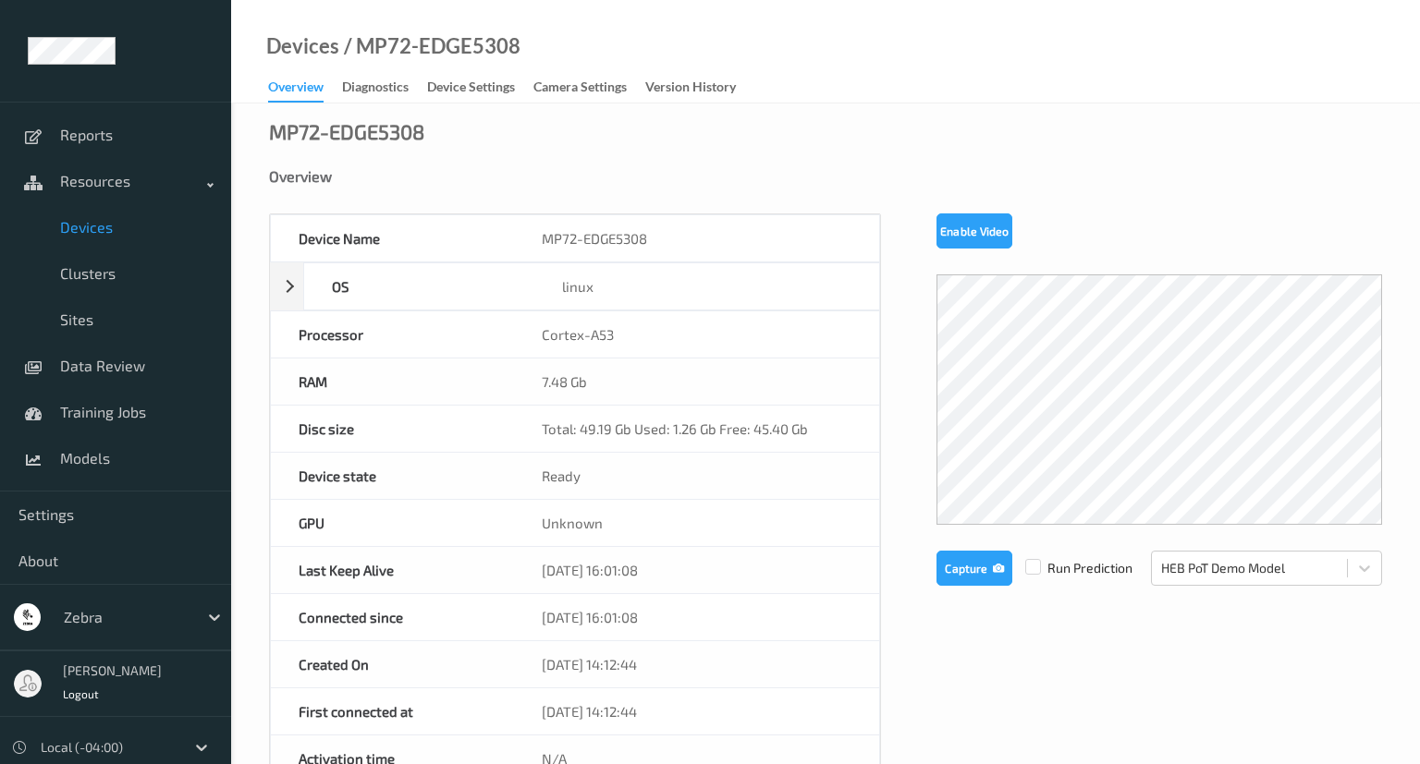
click at [468, 55] on div "/ MP72-EDGE5308" at bounding box center [429, 46] width 181 height 18
click at [460, 90] on div "Device Settings" at bounding box center [471, 89] width 88 height 23
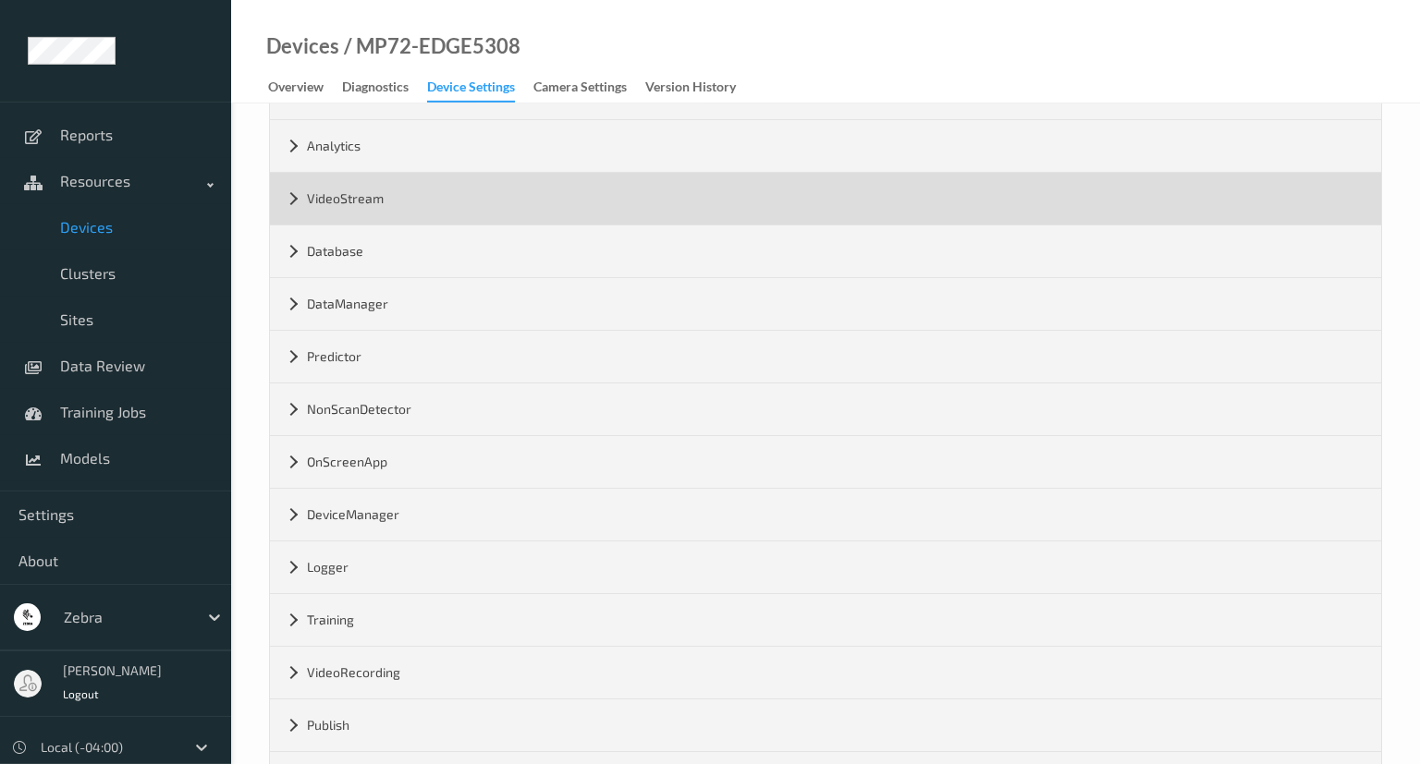
scroll to position [297, 0]
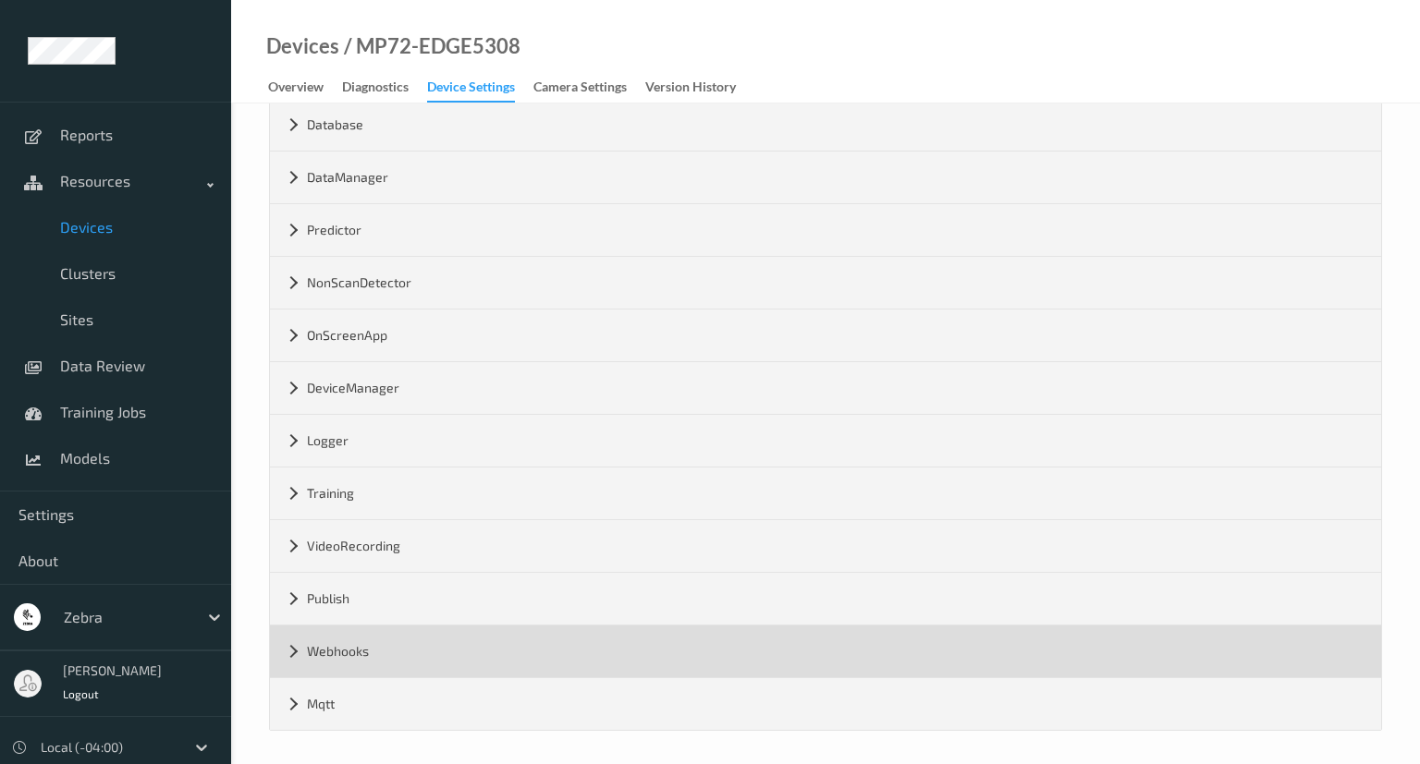
click at [286, 642] on div "Webhooks" at bounding box center [825, 652] width 1111 height 52
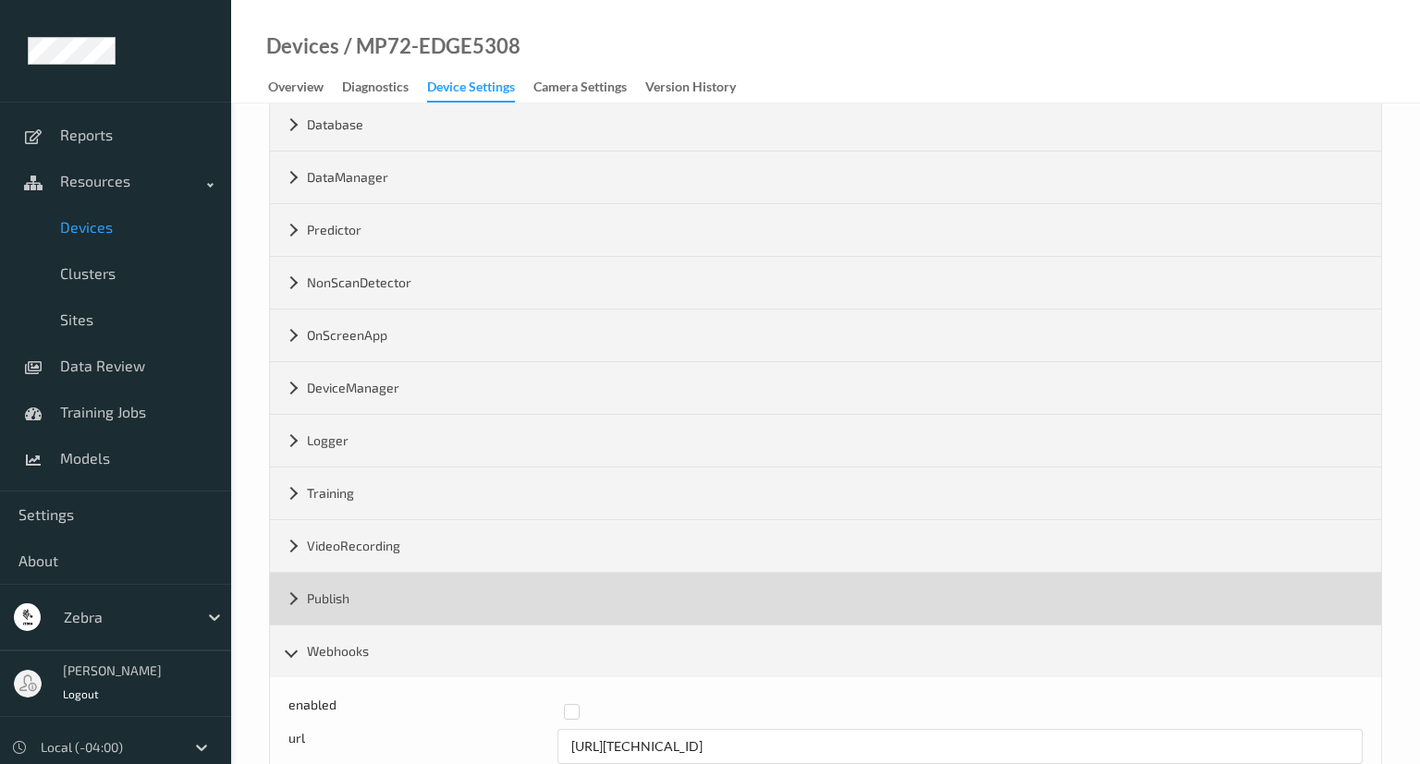
scroll to position [402, 0]
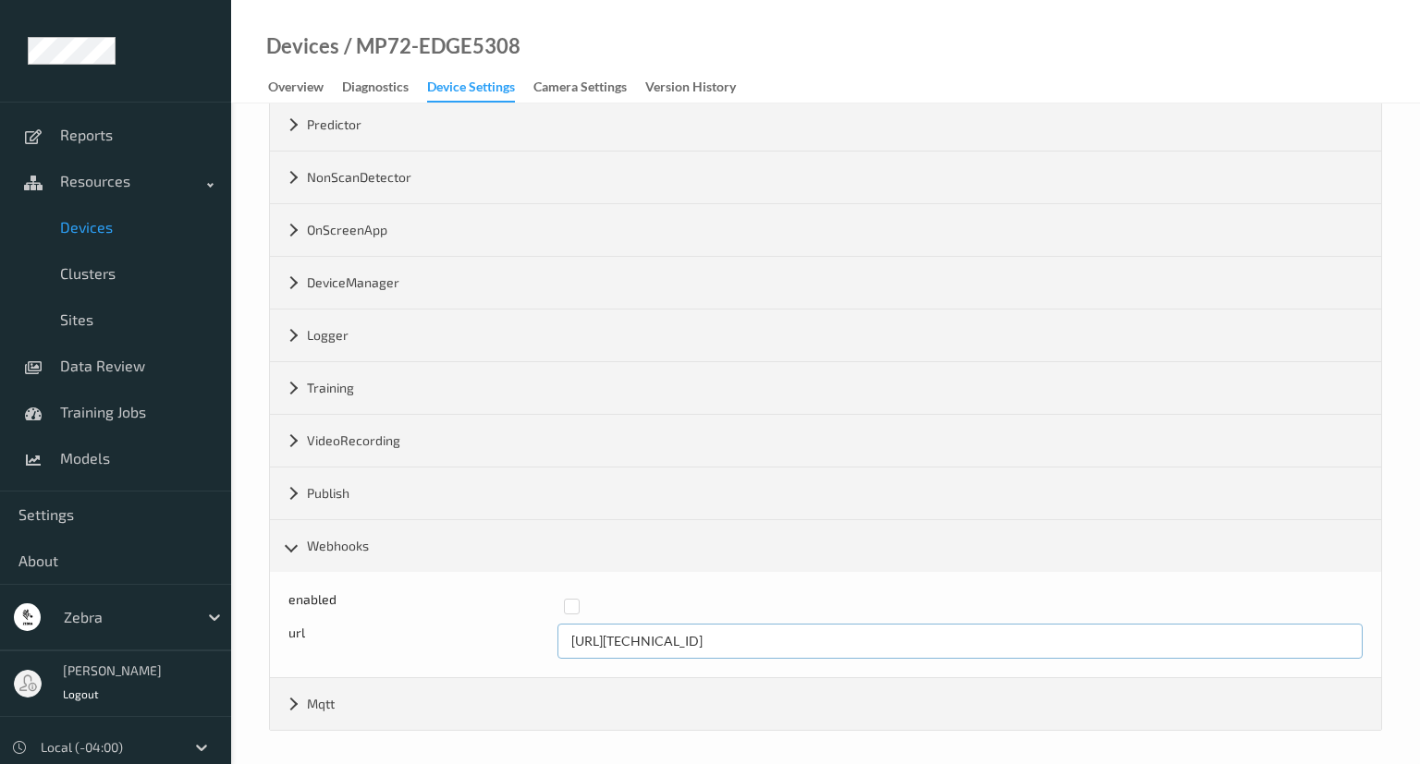
click at [690, 634] on input "[URL][TECHNICAL_ID]" at bounding box center [960, 641] width 806 height 35
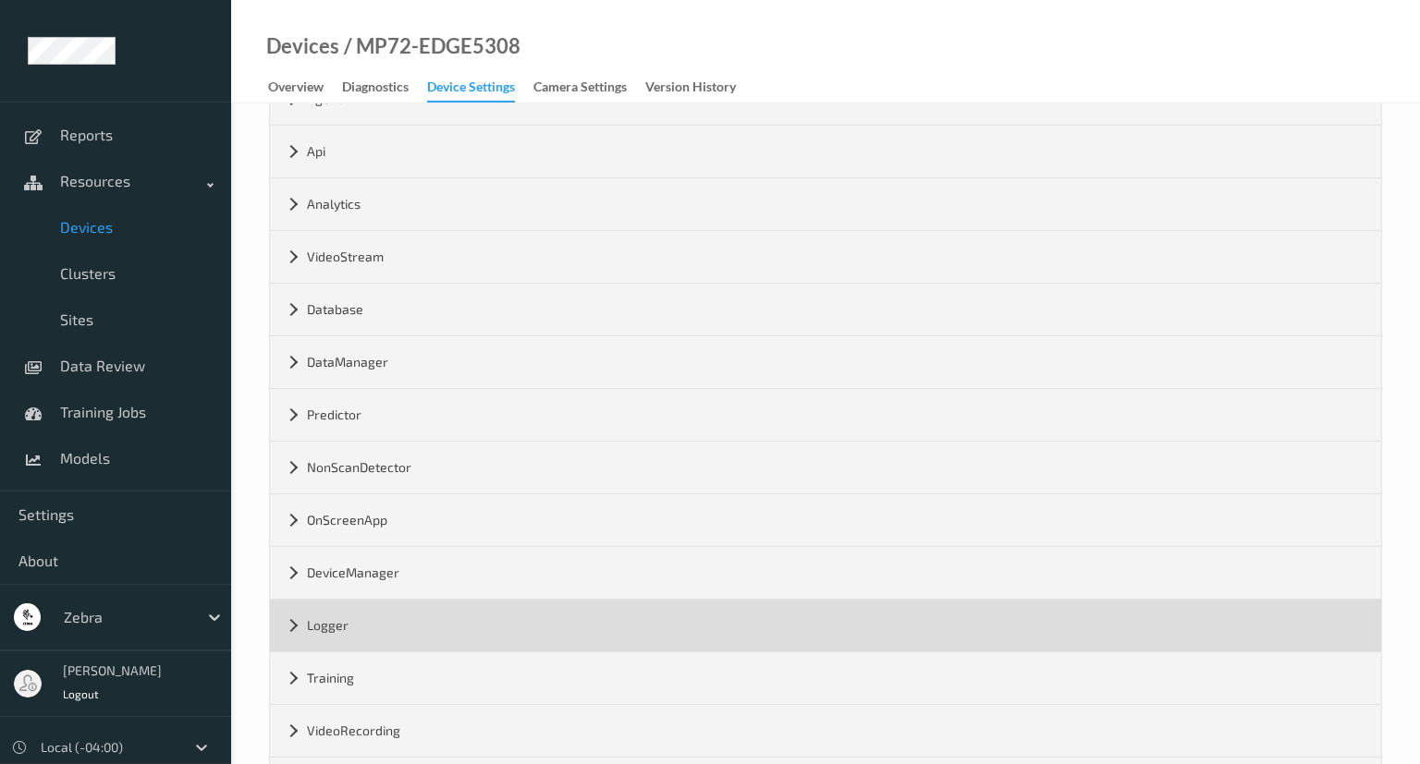
scroll to position [0, 0]
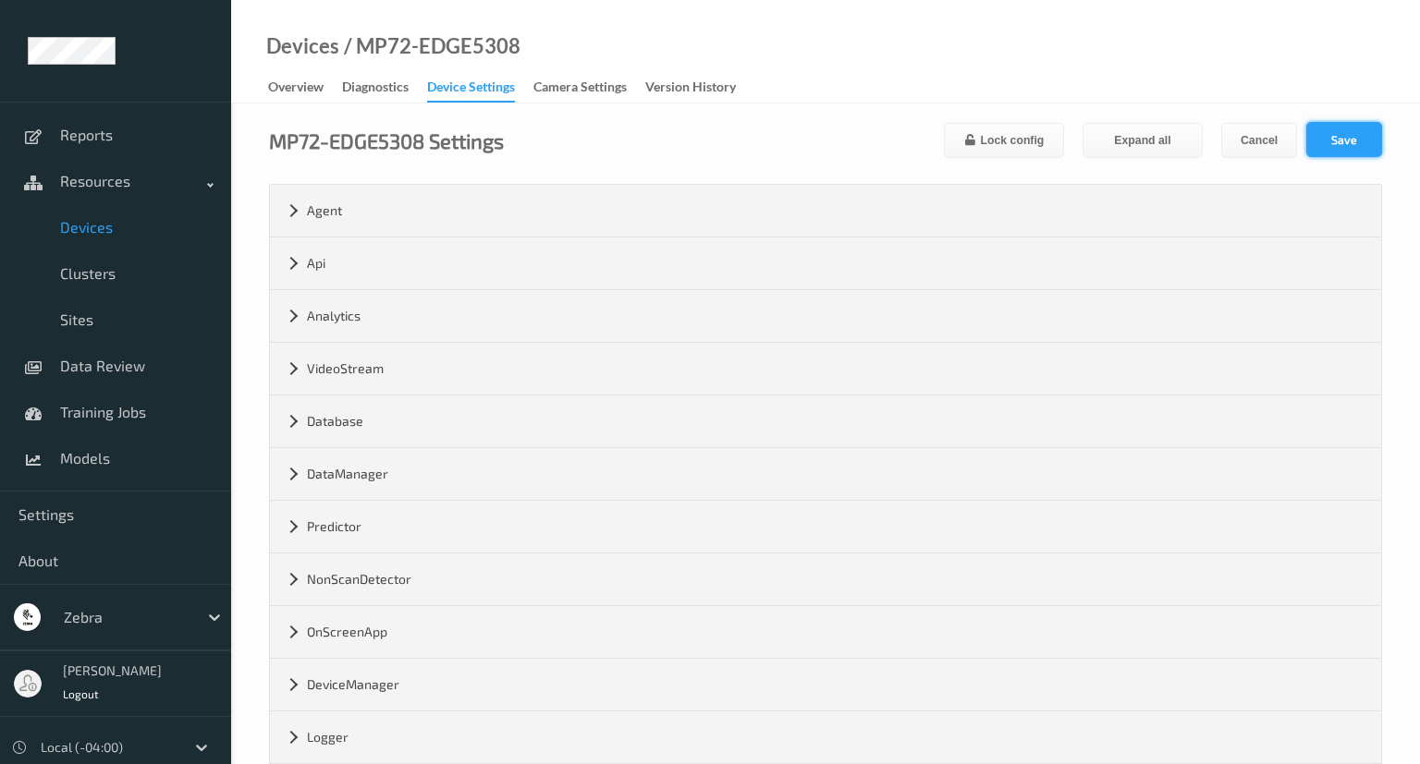
type input "[URL][TECHNICAL_ID]"
click at [1326, 130] on button "Save" at bounding box center [1344, 139] width 76 height 35
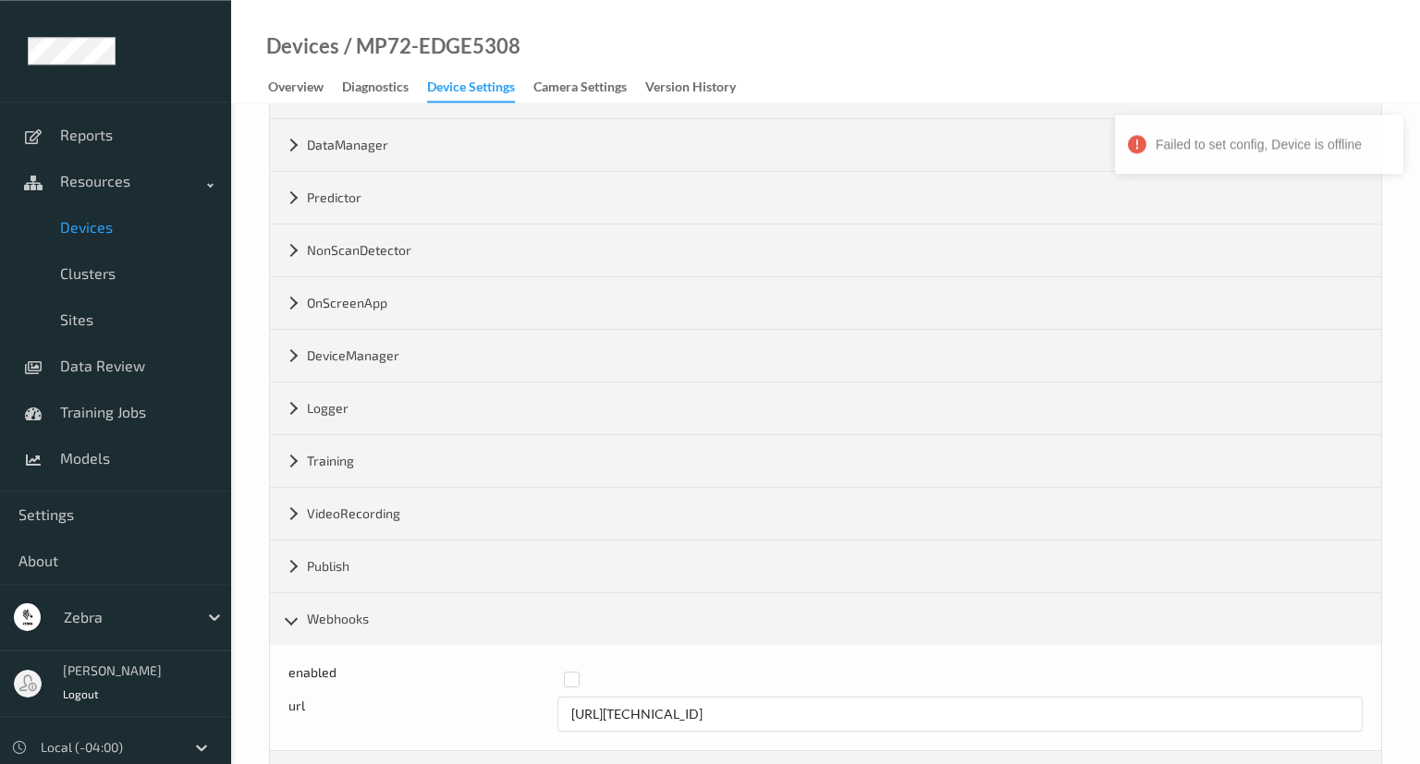
scroll to position [402, 0]
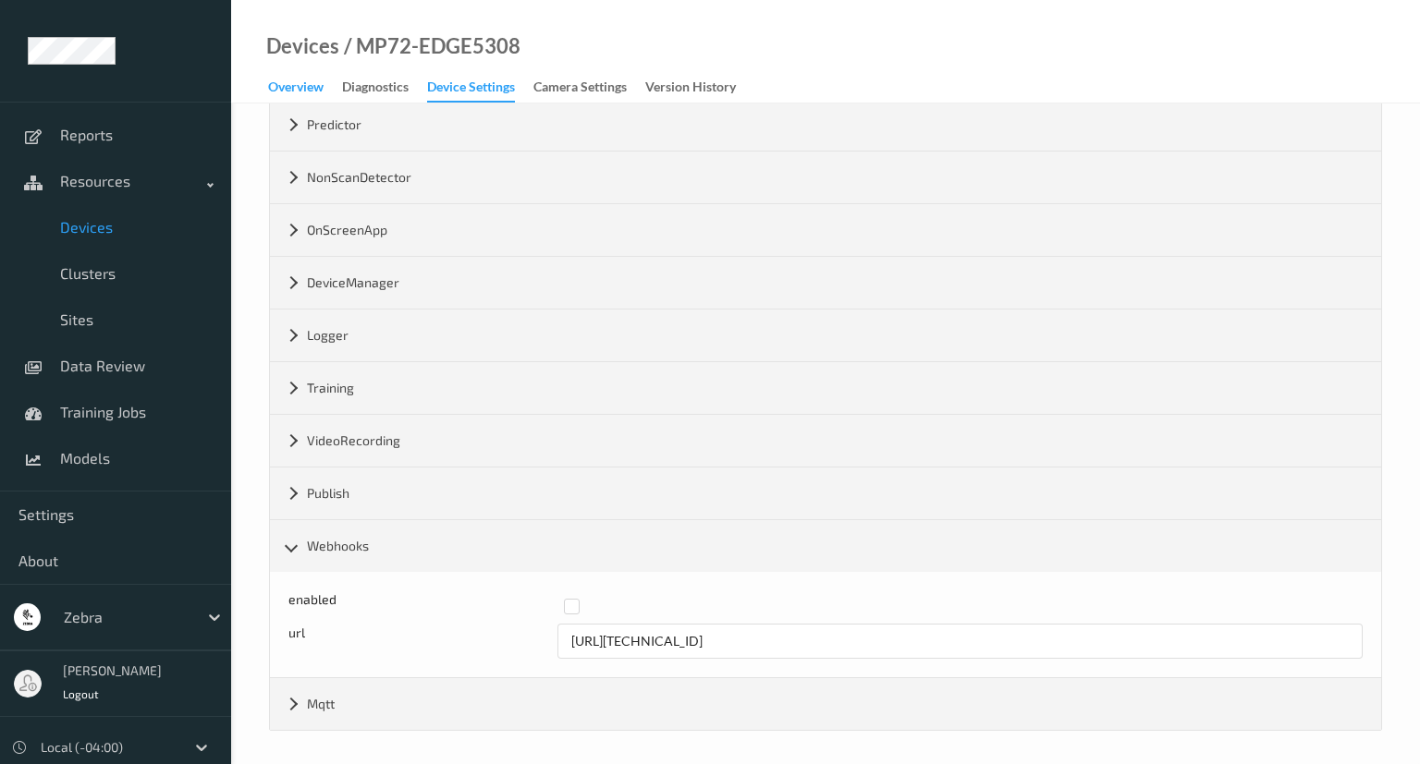
click at [316, 91] on div "Overview" at bounding box center [295, 89] width 55 height 23
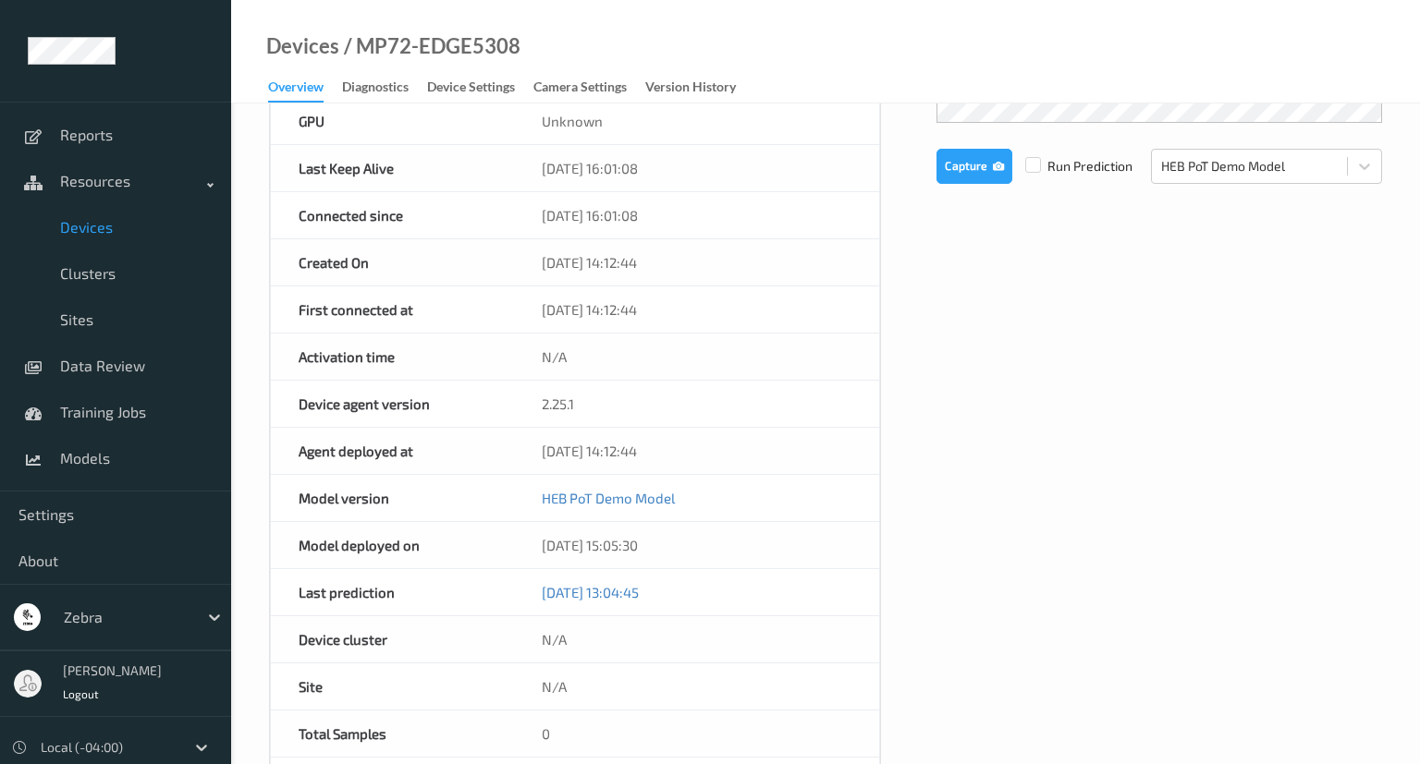
scroll to position [296, 0]
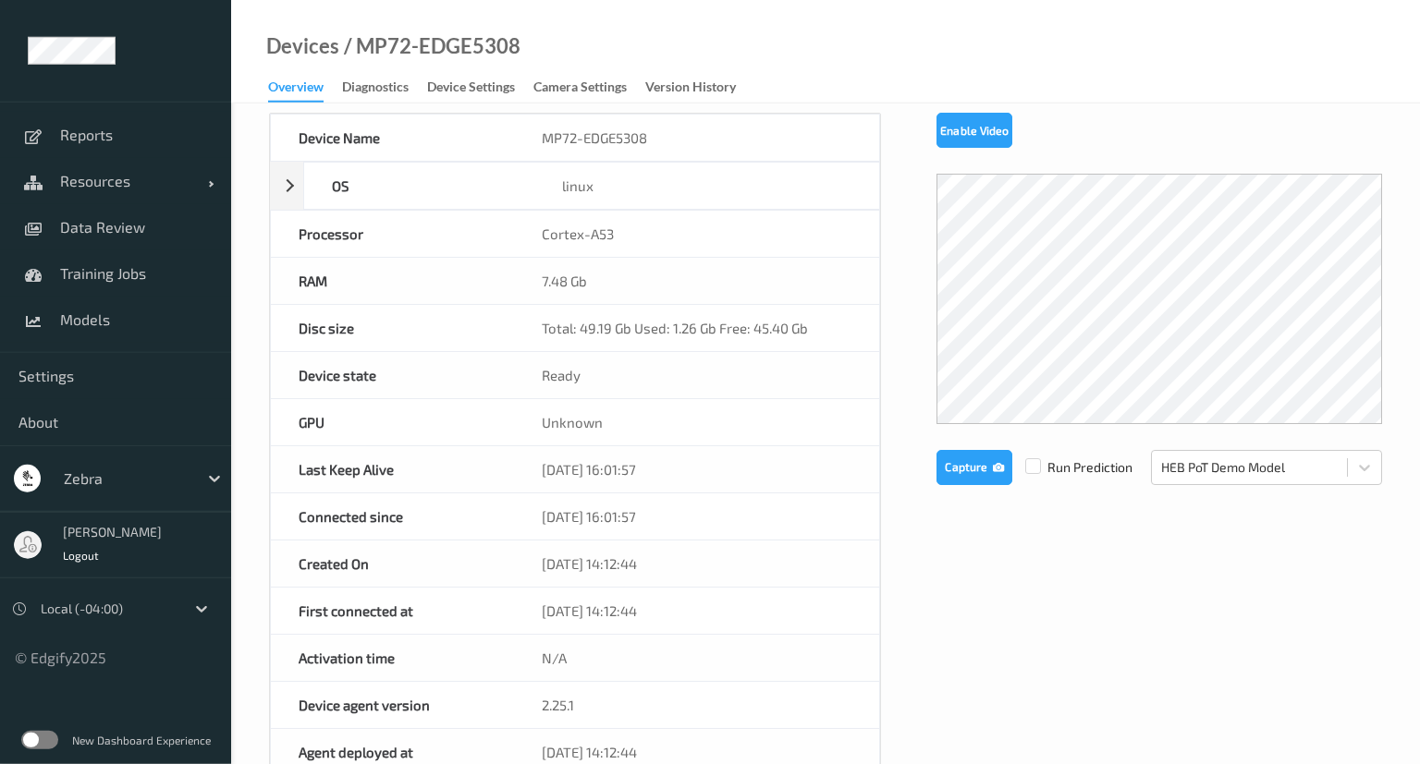
scroll to position [55, 0]
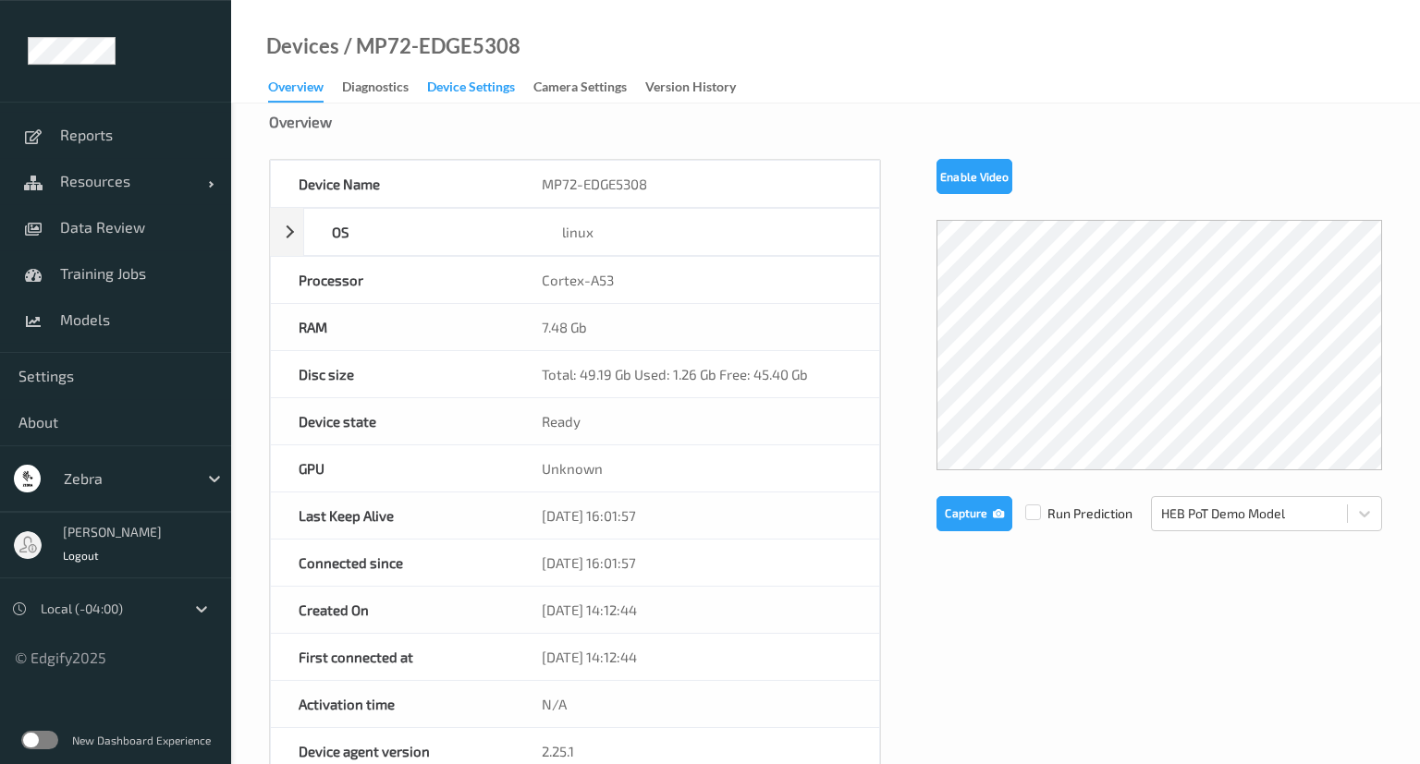
click at [458, 93] on div "Device Settings" at bounding box center [471, 89] width 88 height 23
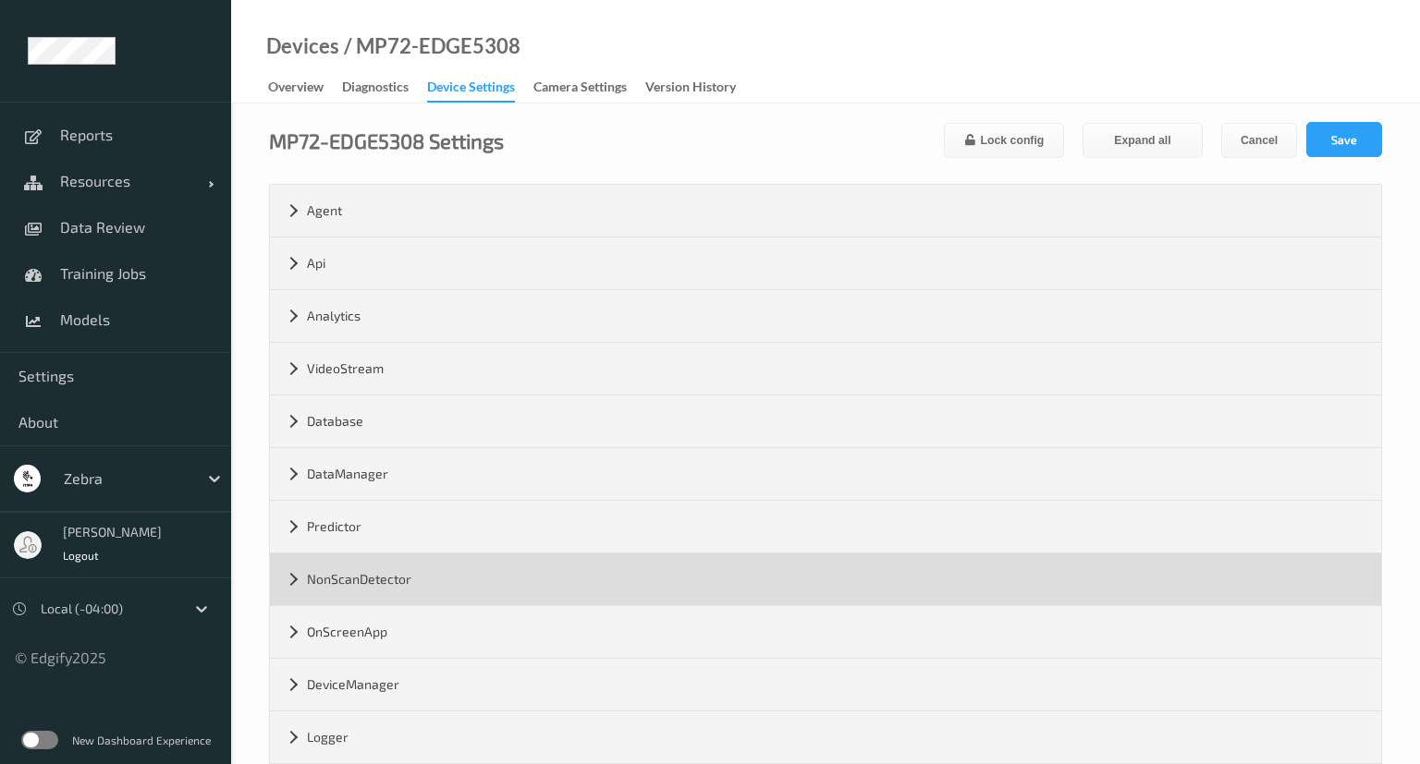
scroll to position [297, 0]
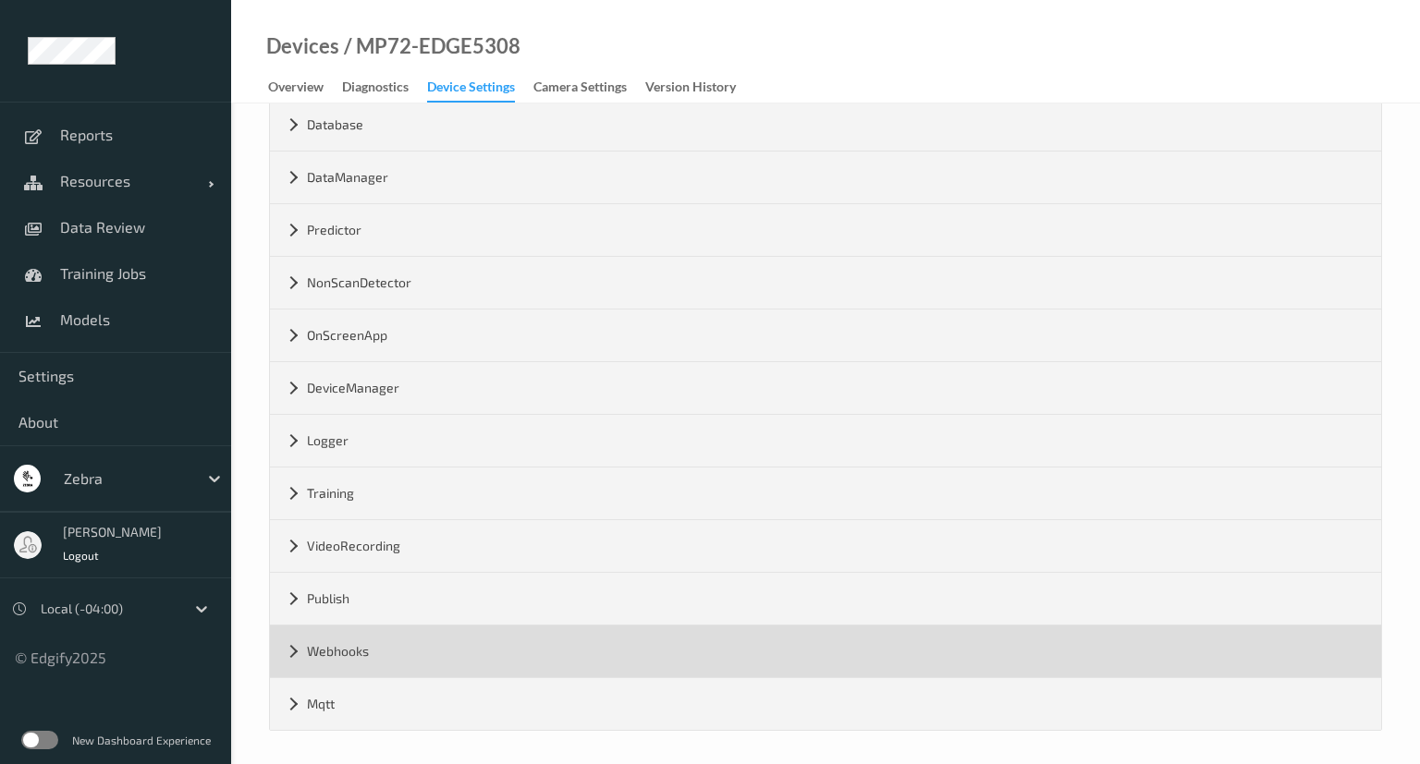
click at [292, 655] on div "Webhooks" at bounding box center [825, 652] width 1111 height 52
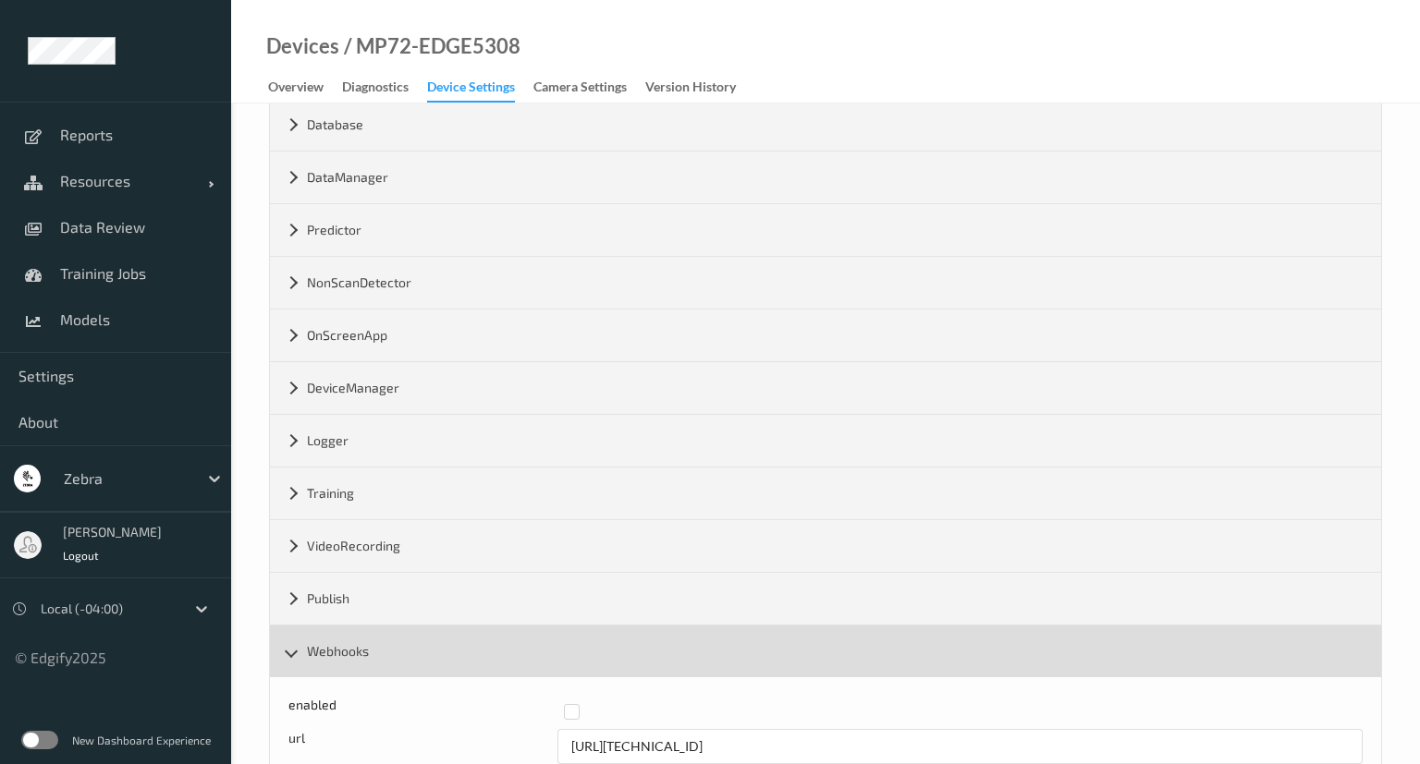
scroll to position [402, 0]
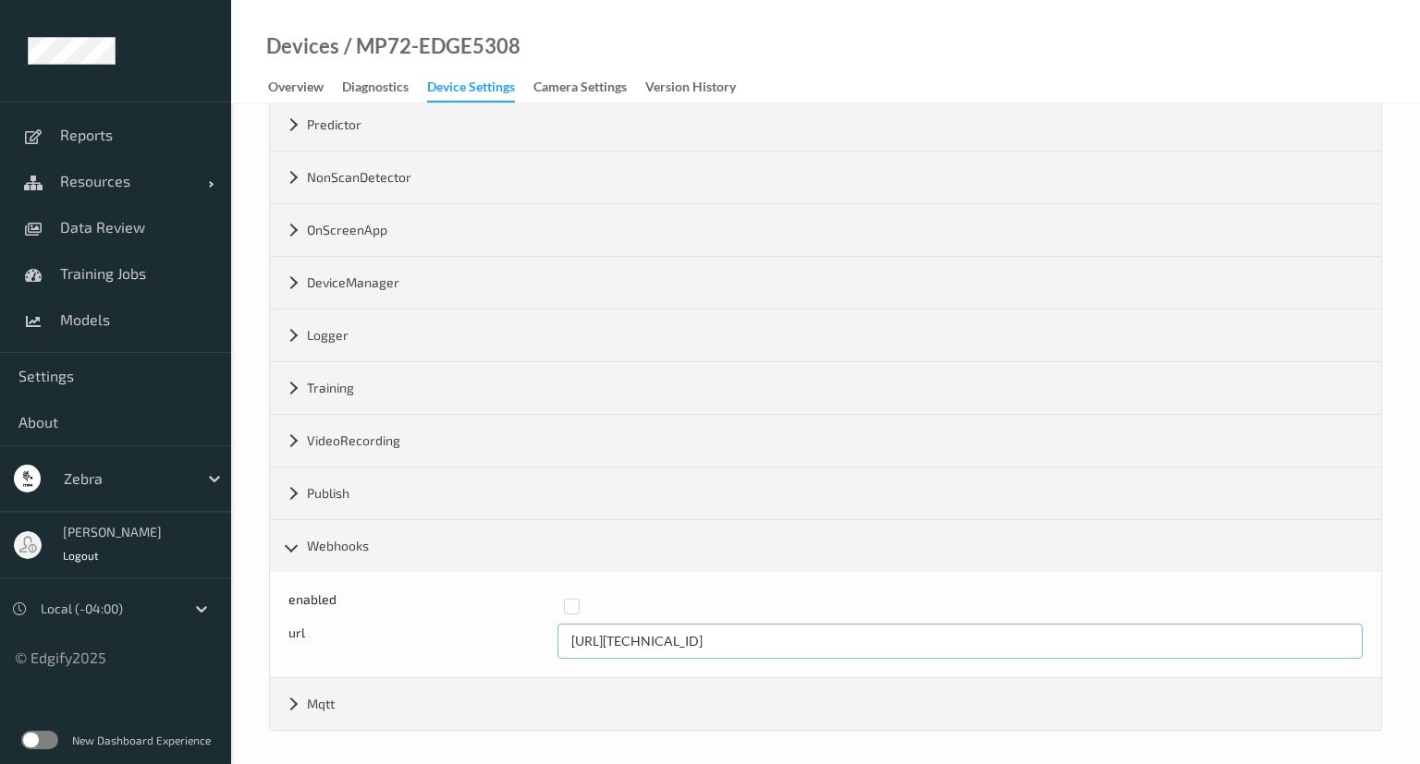
click at [688, 637] on input "[URL][TECHNICAL_ID]" at bounding box center [960, 641] width 806 height 35
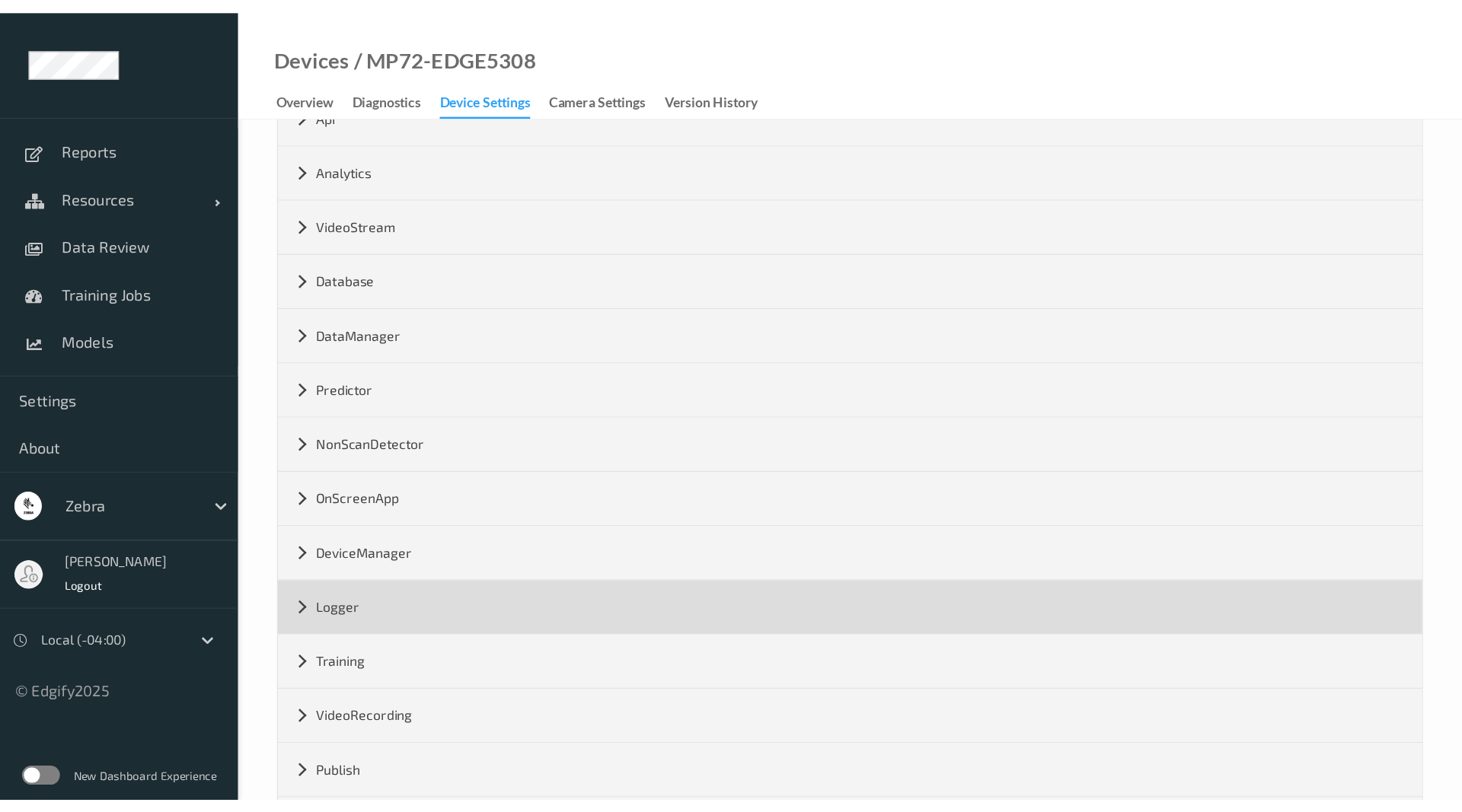
scroll to position [0, 0]
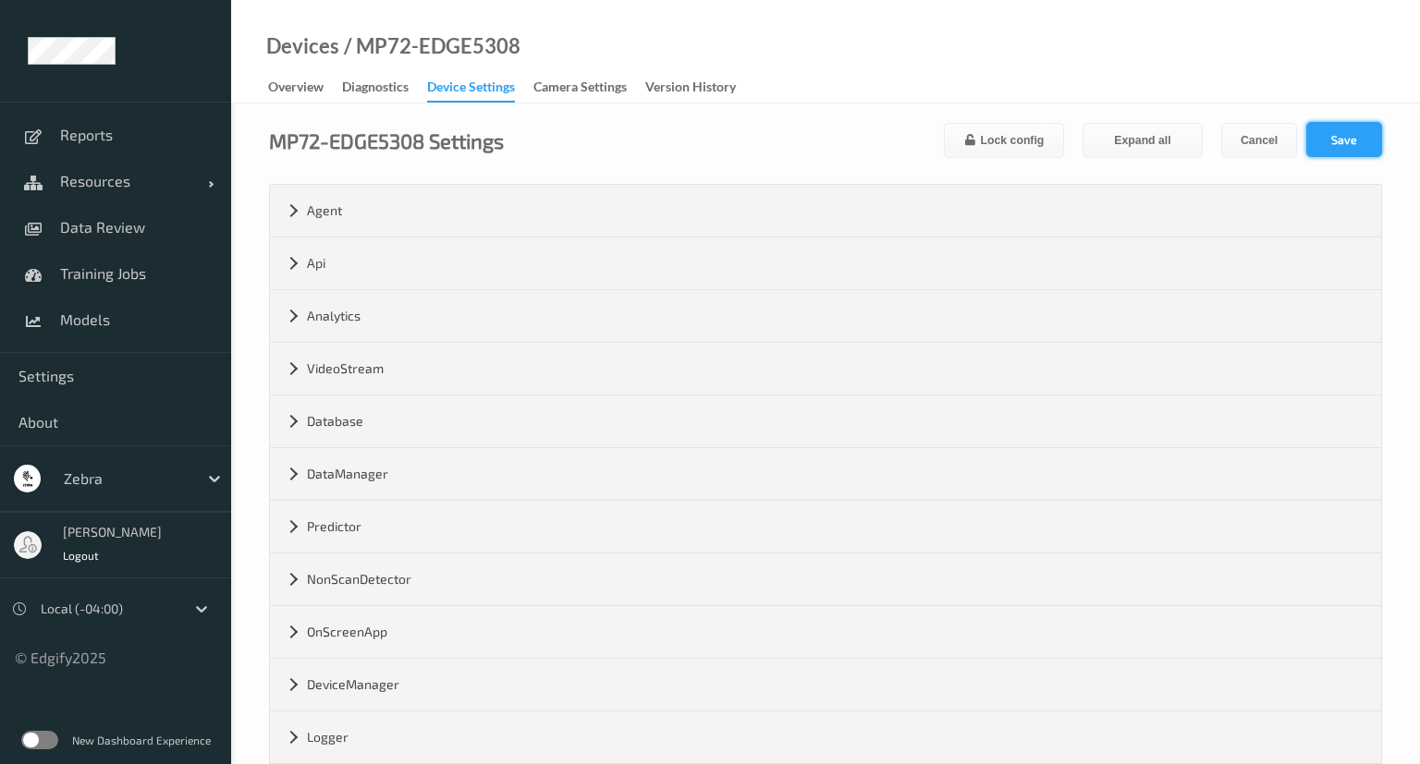
type input "[URL][TECHNICAL_ID]"
click at [1339, 148] on button "Save" at bounding box center [1344, 139] width 76 height 35
